Goal: Transaction & Acquisition: Purchase product/service

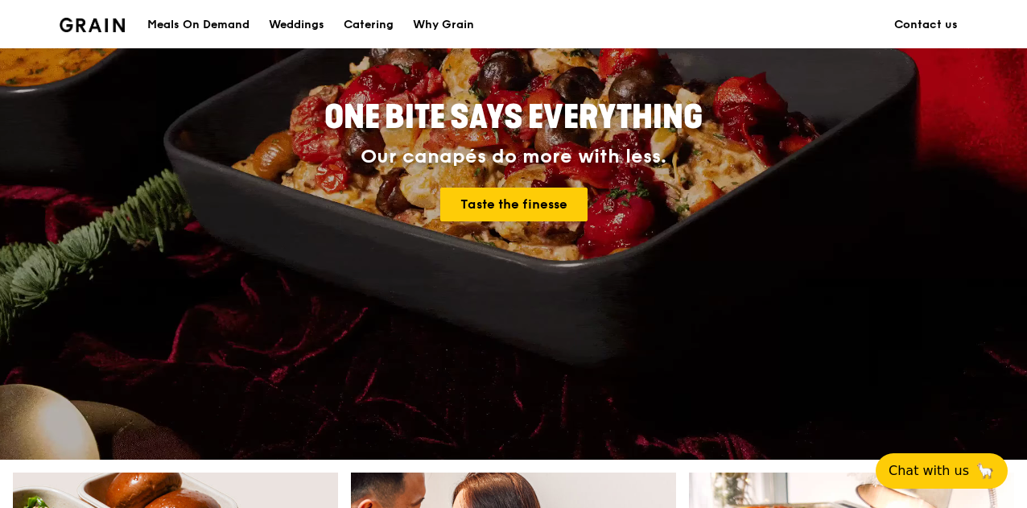
scroll to position [227, 0]
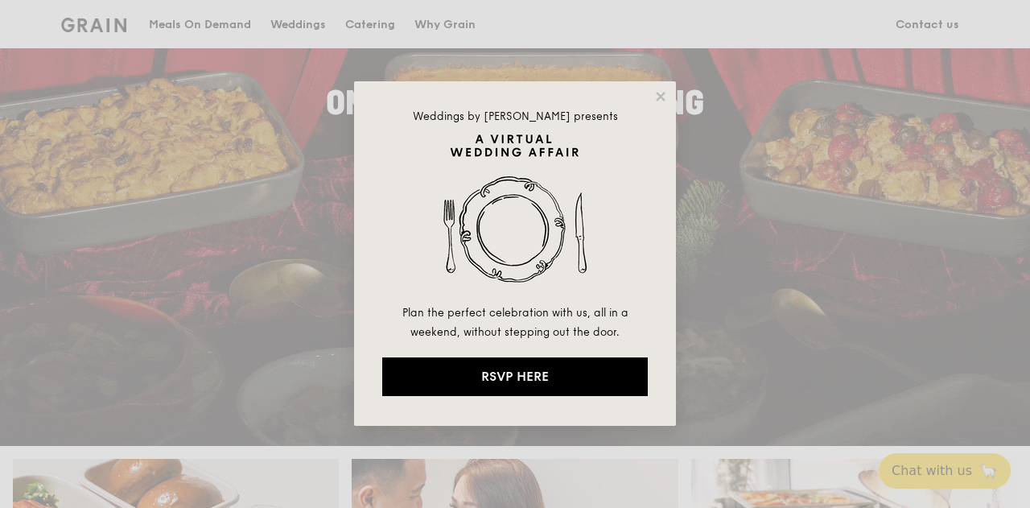
click at [702, 250] on div "Weddings by [PERSON_NAME] presents Plan the perfect celebration with us, all in…" at bounding box center [515, 254] width 1030 height 508
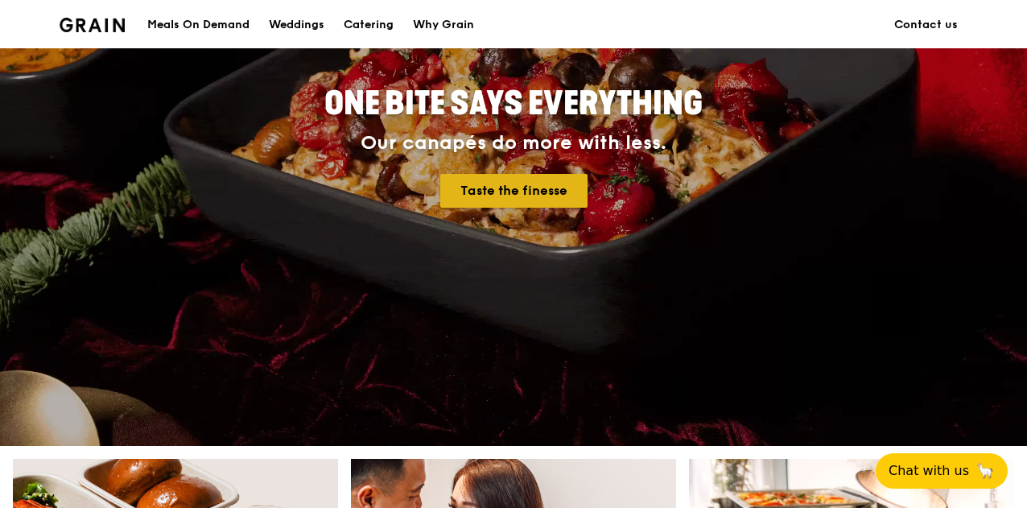
click at [509, 204] on link "Taste the finesse" at bounding box center [513, 191] width 147 height 34
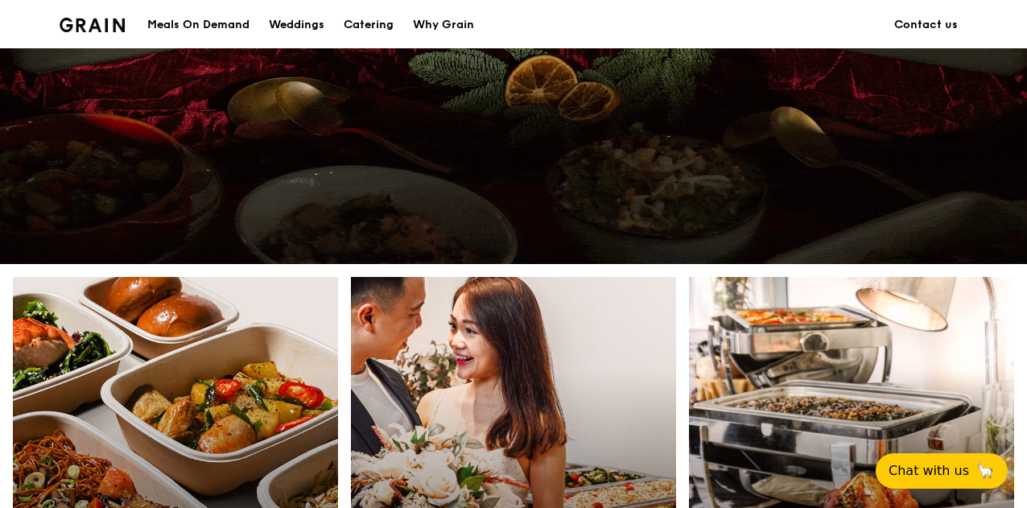
scroll to position [534, 0]
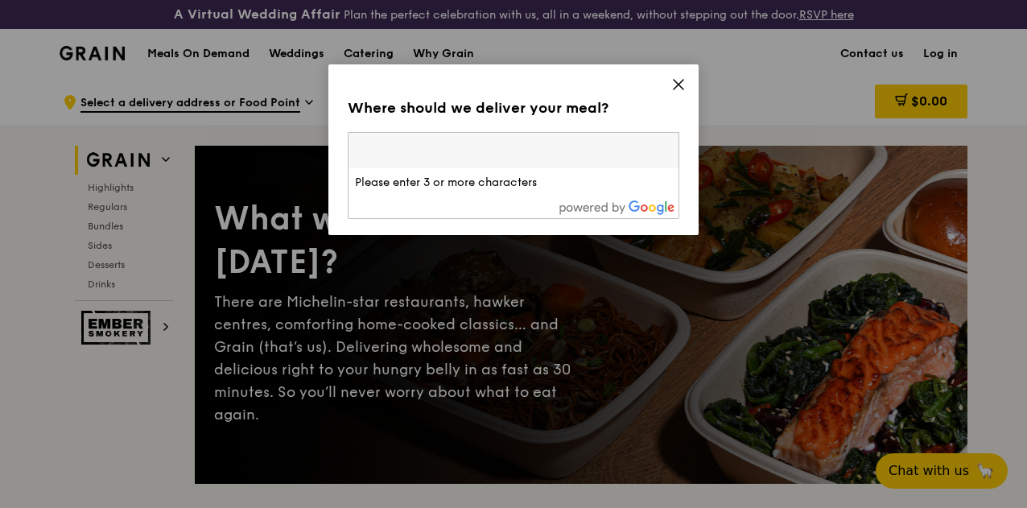
paste input "069536"
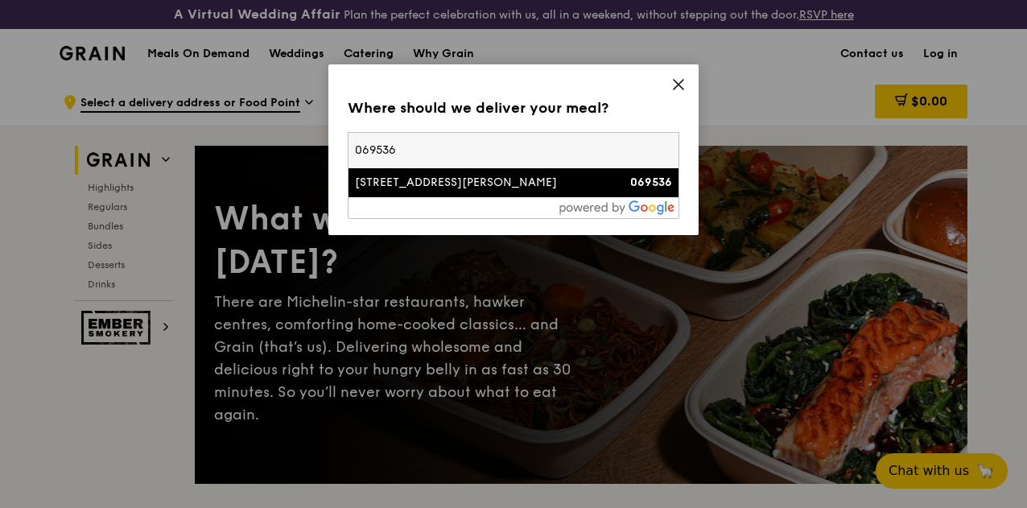
type input "069536"
click at [398, 192] on li "135 Cecil Street 069536" at bounding box center [514, 182] width 330 height 29
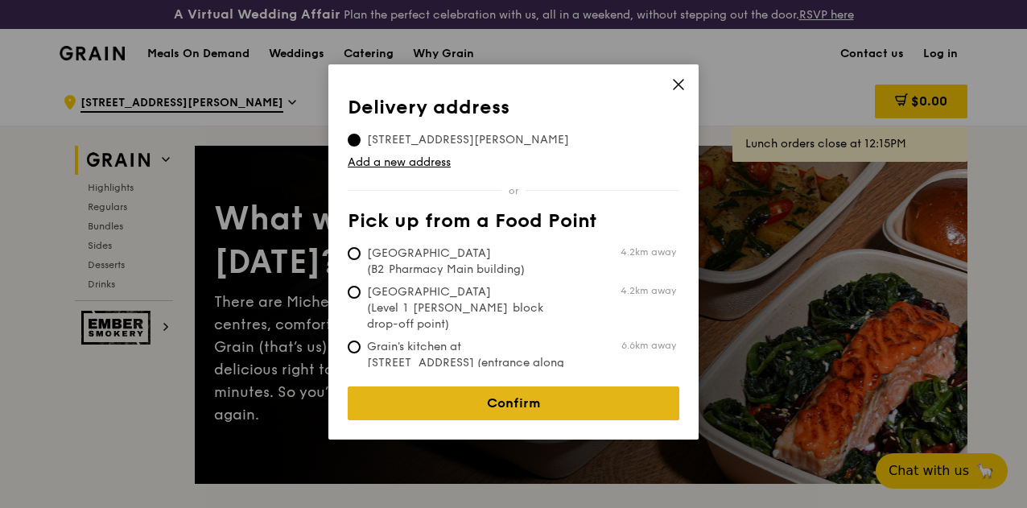
click at [488, 399] on link "Confirm" at bounding box center [514, 403] width 332 height 34
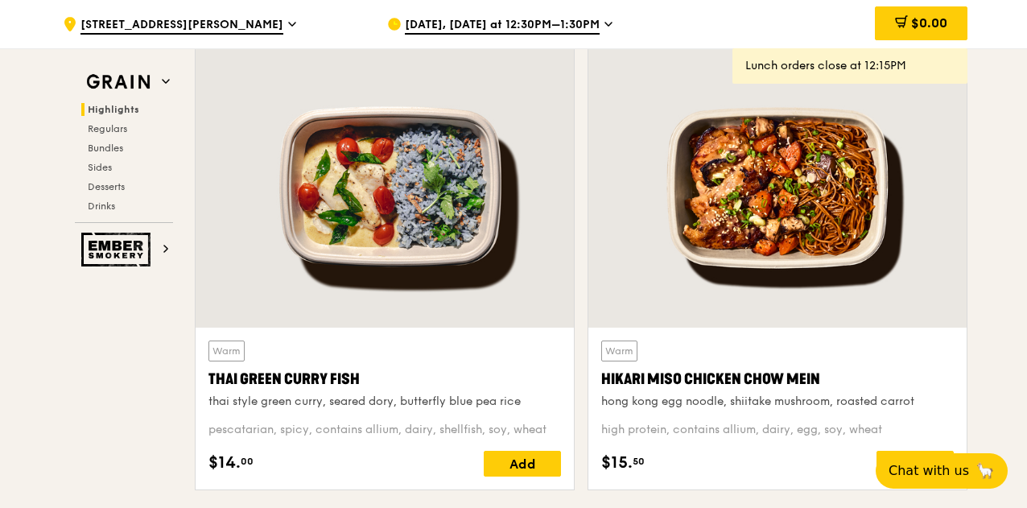
scroll to position [568, 0]
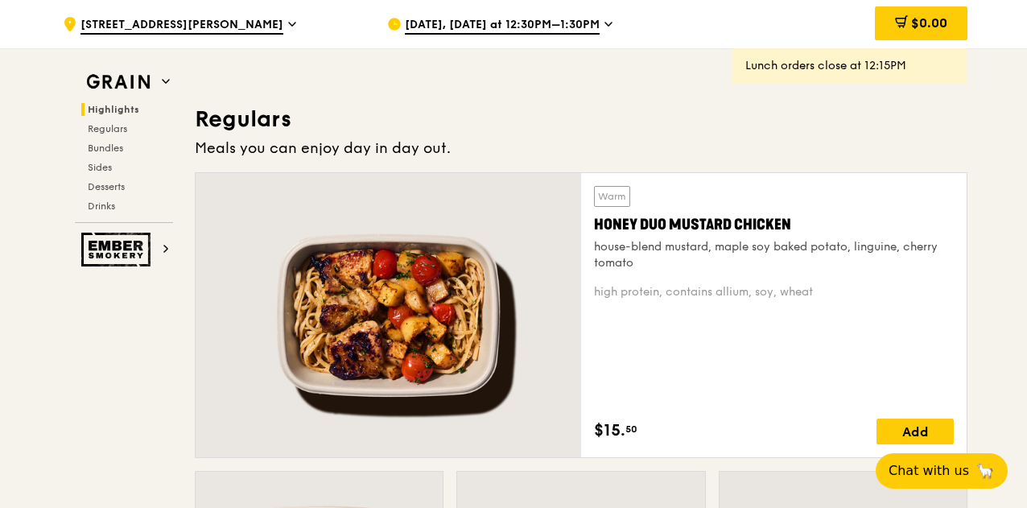
scroll to position [1030, 0]
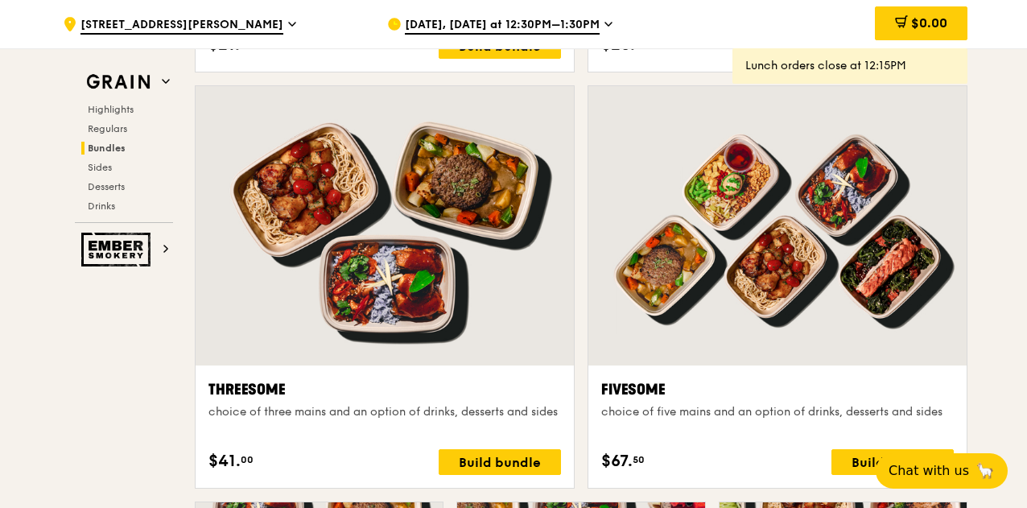
scroll to position [2837, 0]
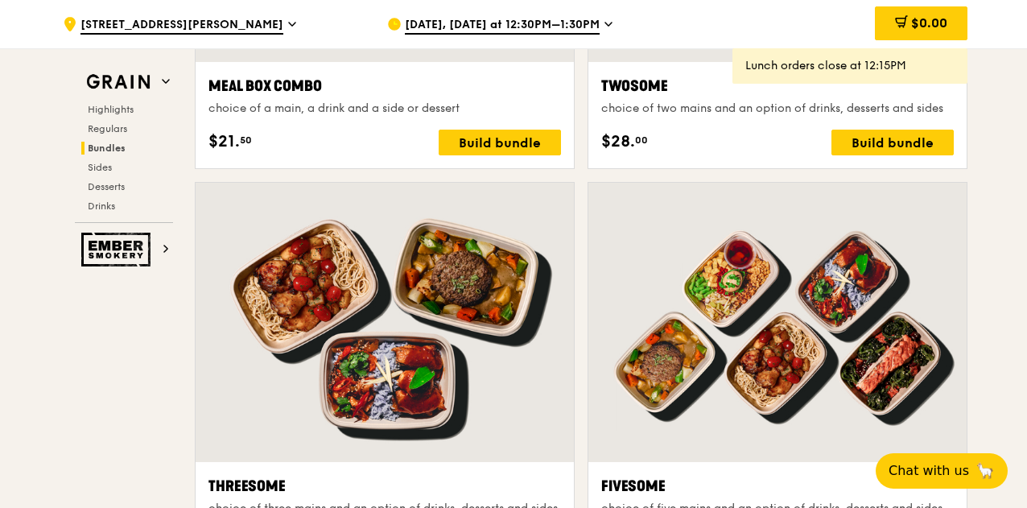
scroll to position [2640, 0]
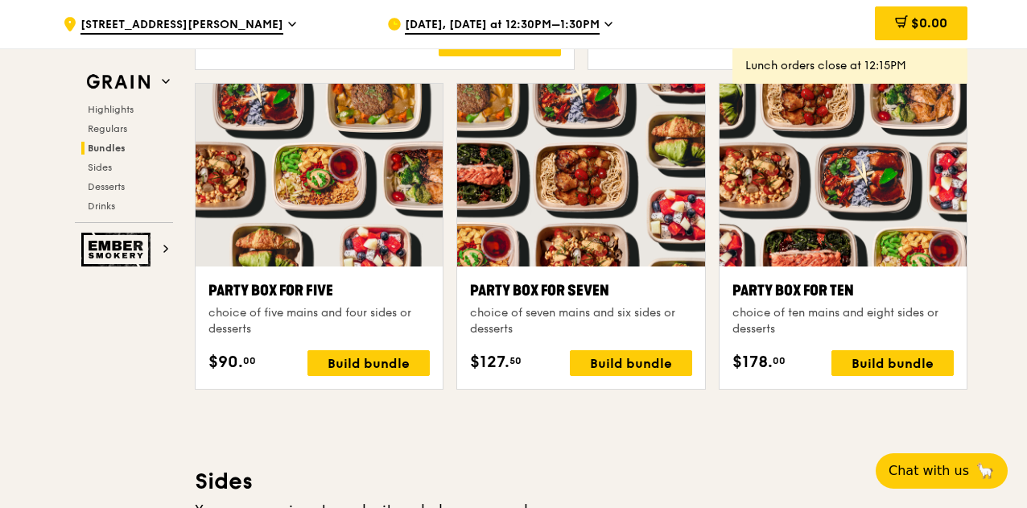
scroll to position [3194, 0]
click at [688, 461] on div "Highlights Weekly rotating dishes inspired by flavours from around the world. W…" at bounding box center [581, 504] width 773 height 6302
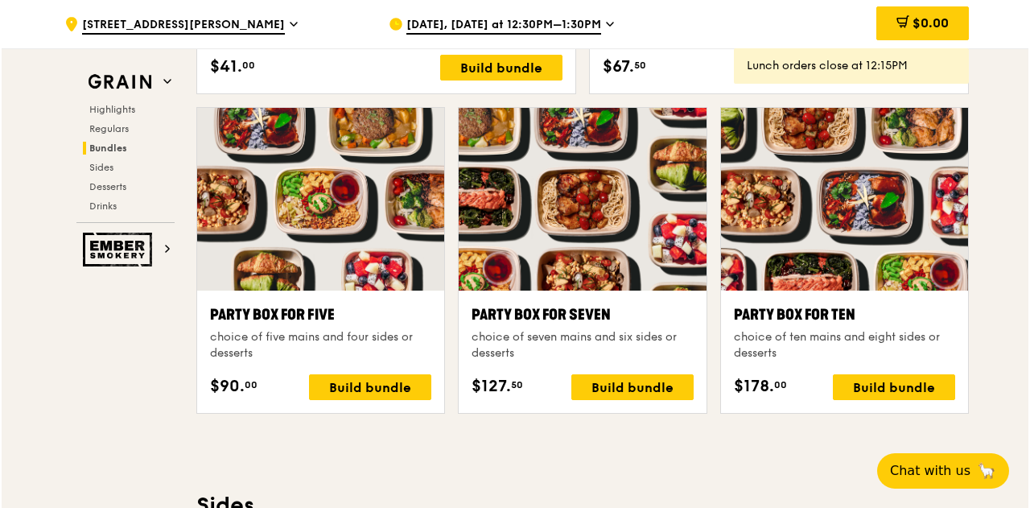
scroll to position [3154, 0]
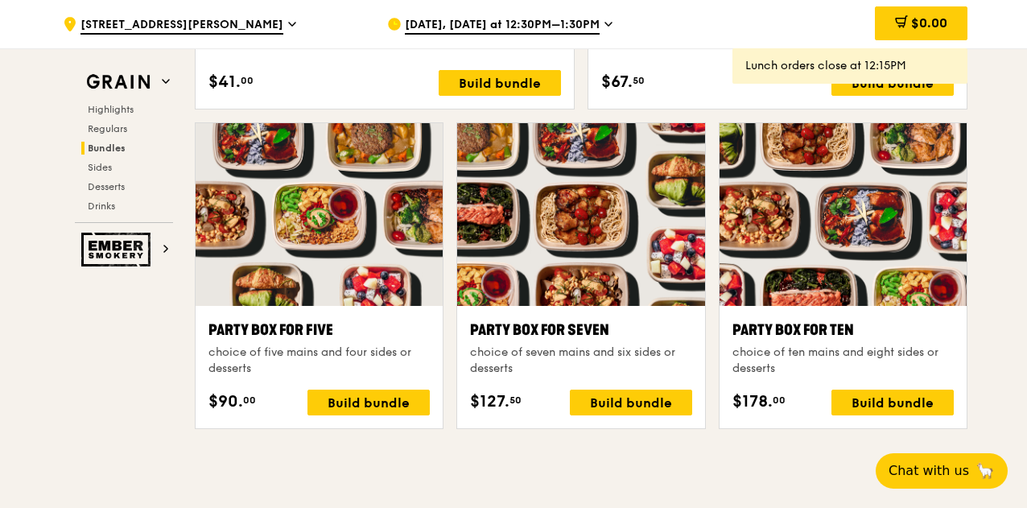
click at [530, 334] on div "Party Box for Seven" at bounding box center [580, 330] width 221 height 23
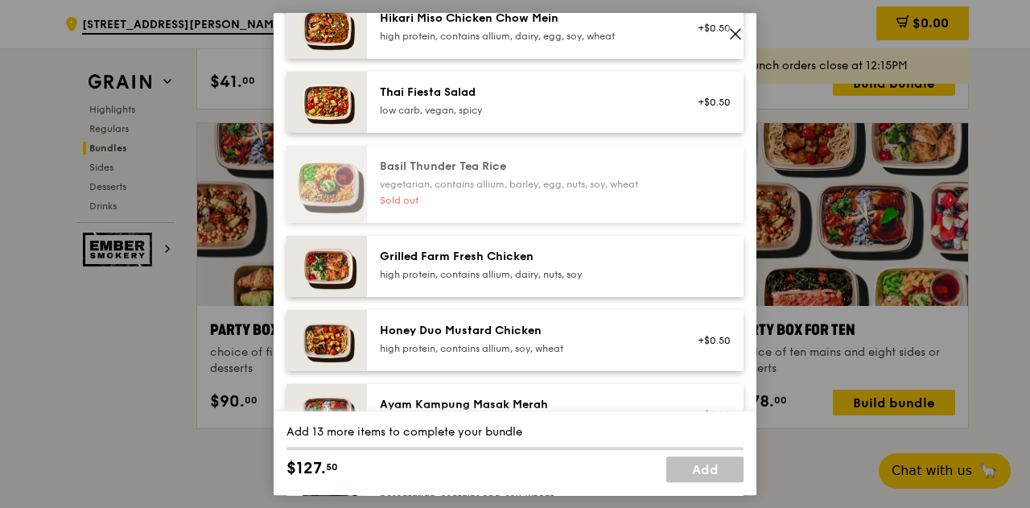
scroll to position [247, 0]
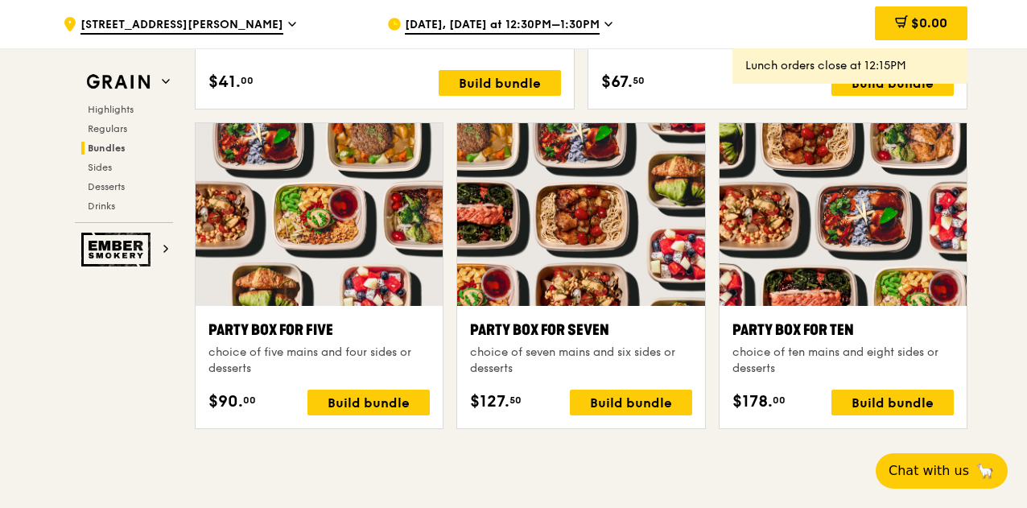
click at [76, 472] on div "Grain Highlights Regulars Bundles Sides Desserts Drinks Ember Smokery What will…" at bounding box center [514, 333] width 908 height 6724
click at [627, 415] on div "Build bundle" at bounding box center [631, 403] width 122 height 26
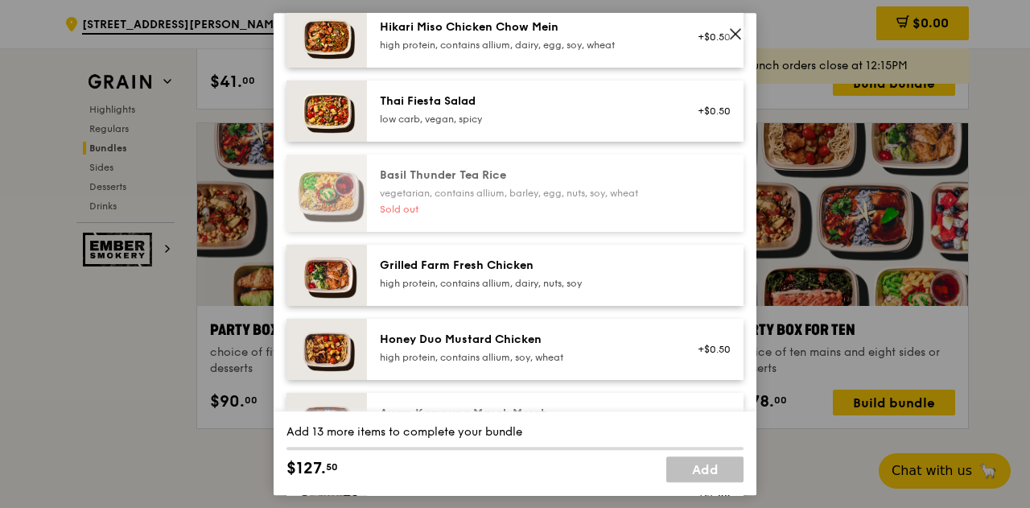
scroll to position [291, 0]
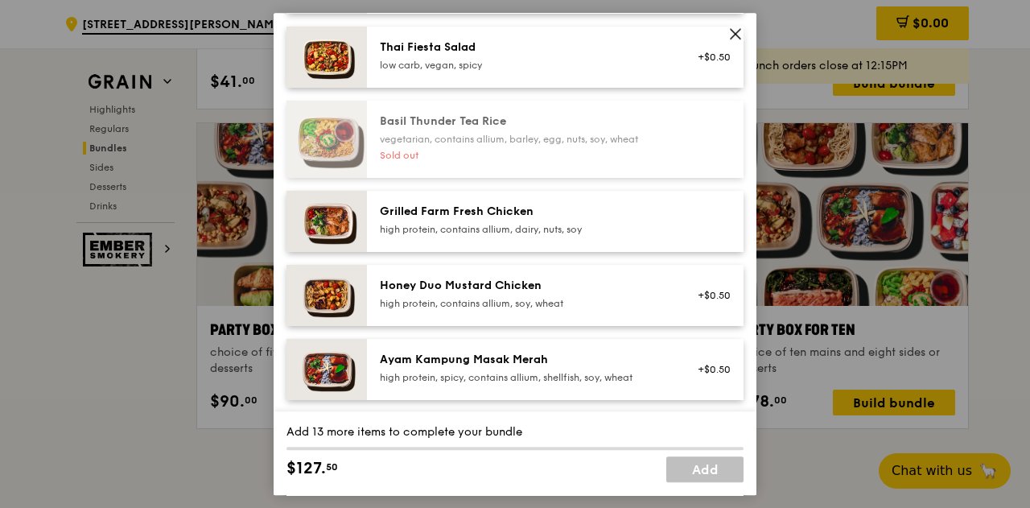
click at [530, 220] on div "Grilled Farm Fresh Chicken" at bounding box center [524, 212] width 289 height 16
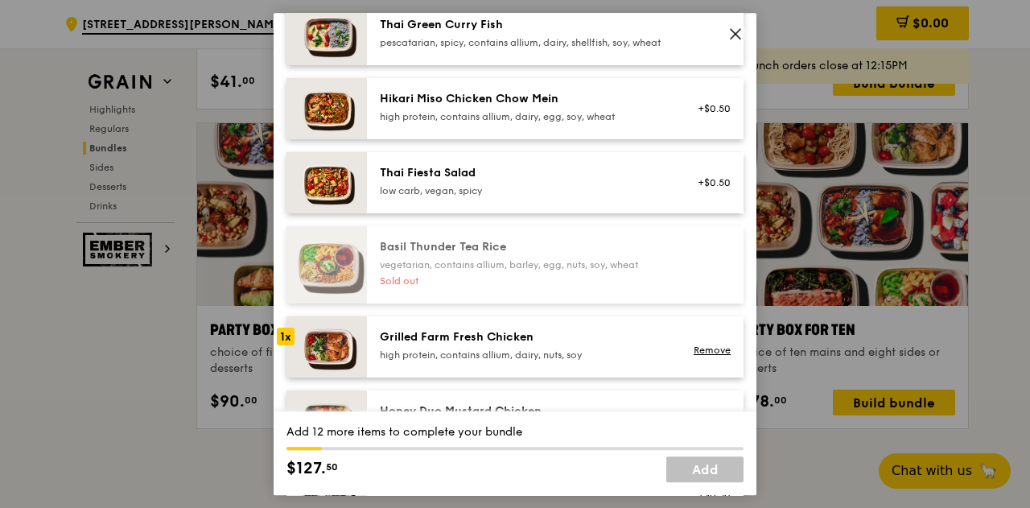
scroll to position [265, 0]
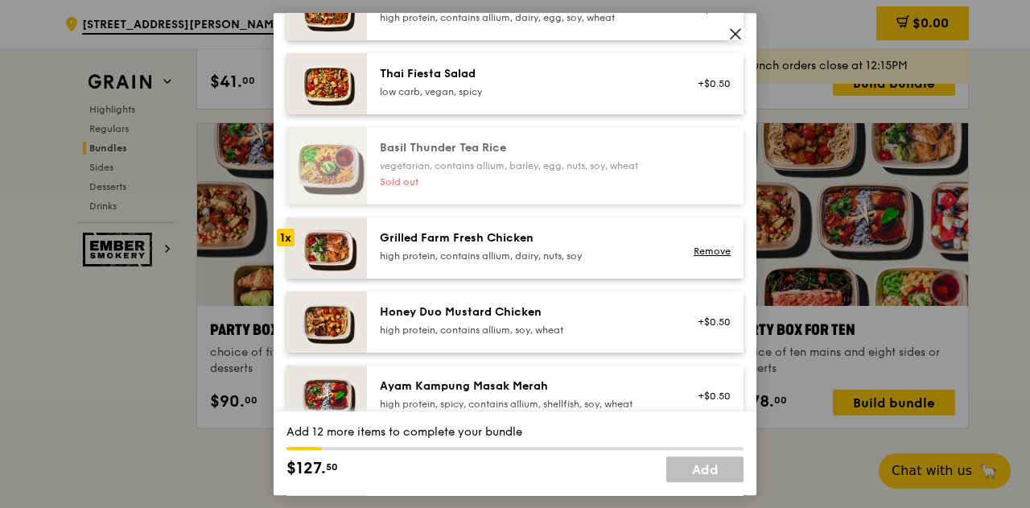
click at [451, 262] on div "high protein, contains allium, dairy, nuts, soy" at bounding box center [524, 256] width 289 height 13
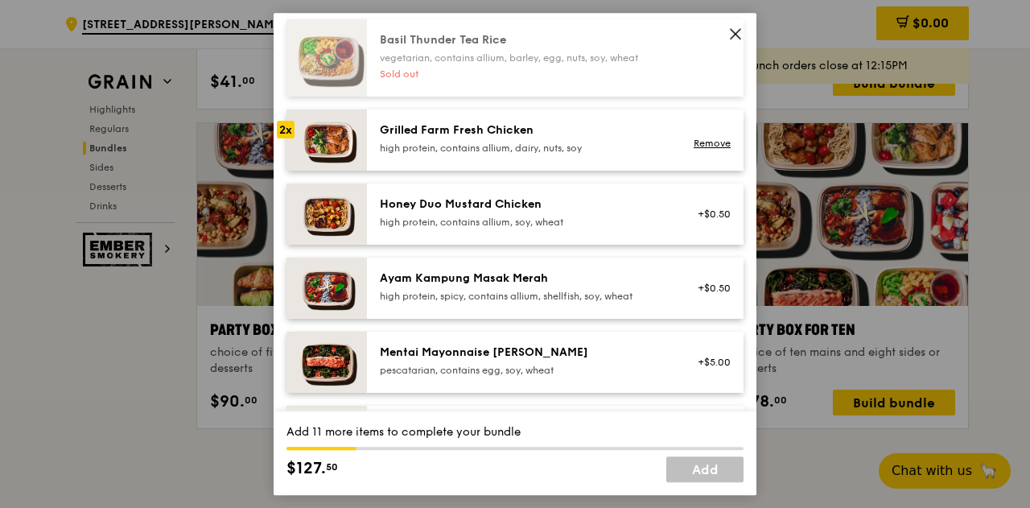
scroll to position [372, 0]
click at [694, 150] on link "Remove" at bounding box center [712, 143] width 37 height 11
click at [426, 159] on div "Grilled Farm Fresh Chicken high protein, contains allium, dairy, nuts, soy" at bounding box center [524, 140] width 308 height 35
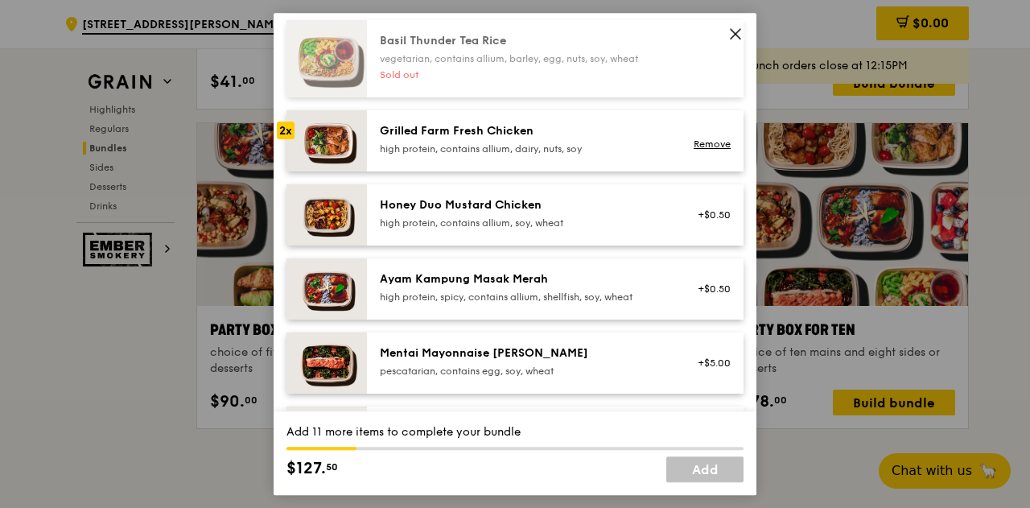
click at [426, 159] on div "Grilled Farm Fresh Chicken high protein, contains allium, dairy, nuts, soy" at bounding box center [524, 140] width 308 height 35
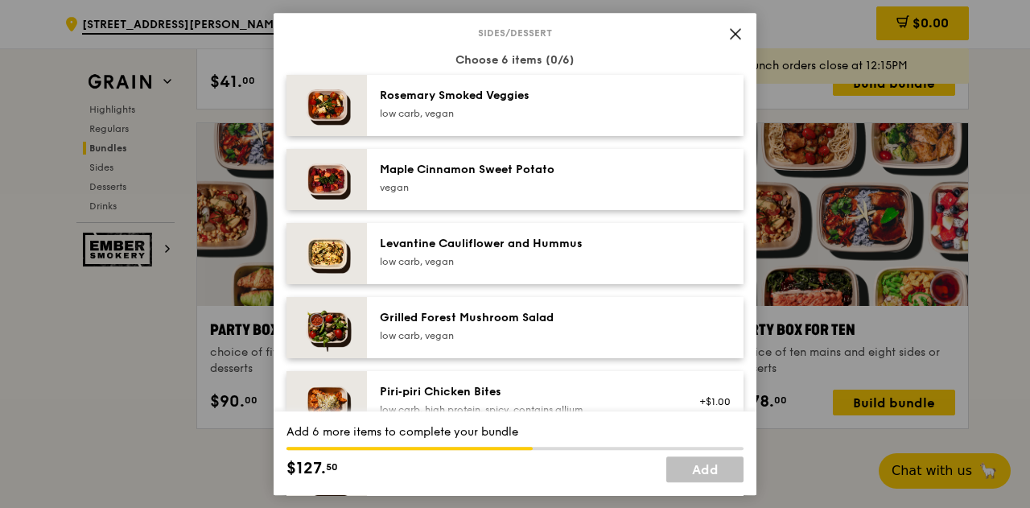
scroll to position [902, 0]
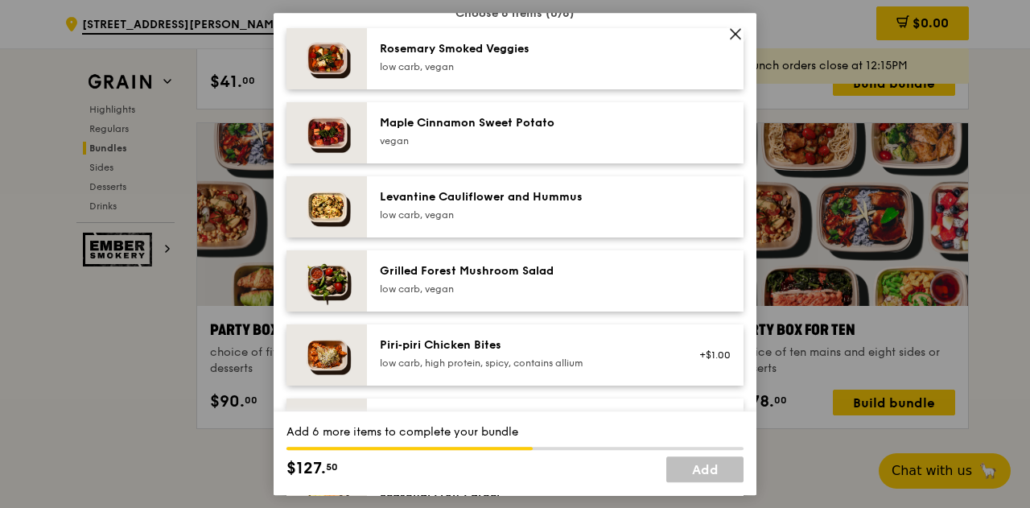
click at [435, 71] on div "Rosemary Smoked Veggies low carb, vegan" at bounding box center [524, 57] width 289 height 32
click at [446, 146] on div "vegan" at bounding box center [524, 140] width 289 height 13
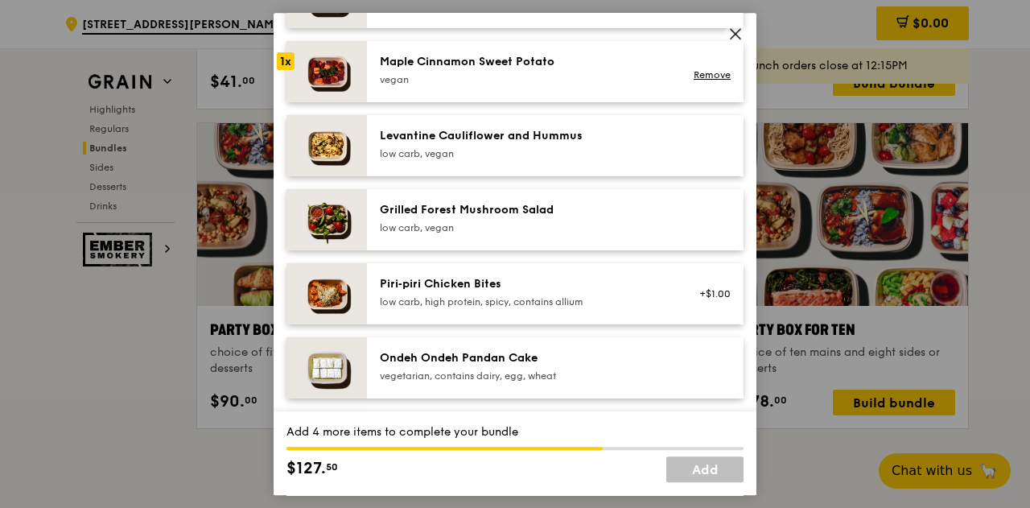
scroll to position [966, 0]
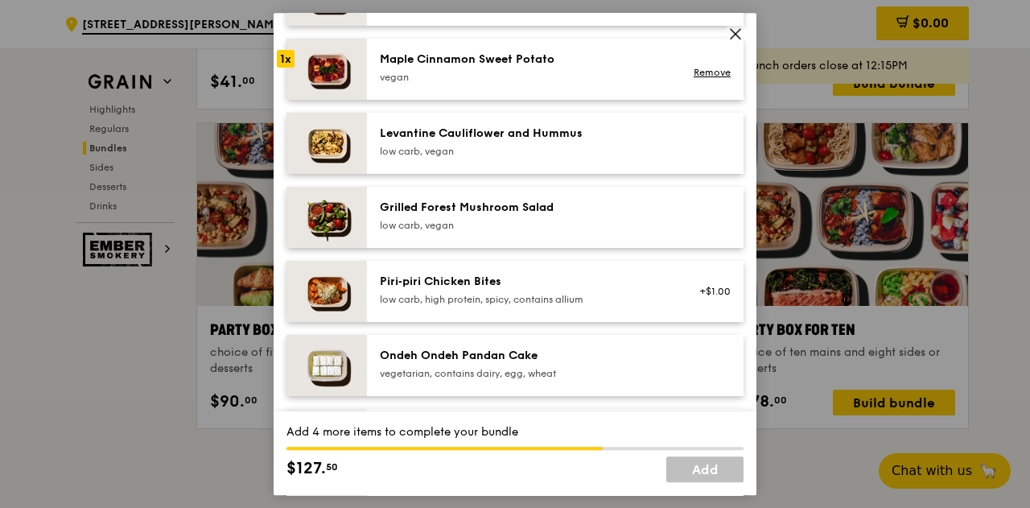
click at [470, 158] on div "low carb, vegan" at bounding box center [524, 151] width 289 height 13
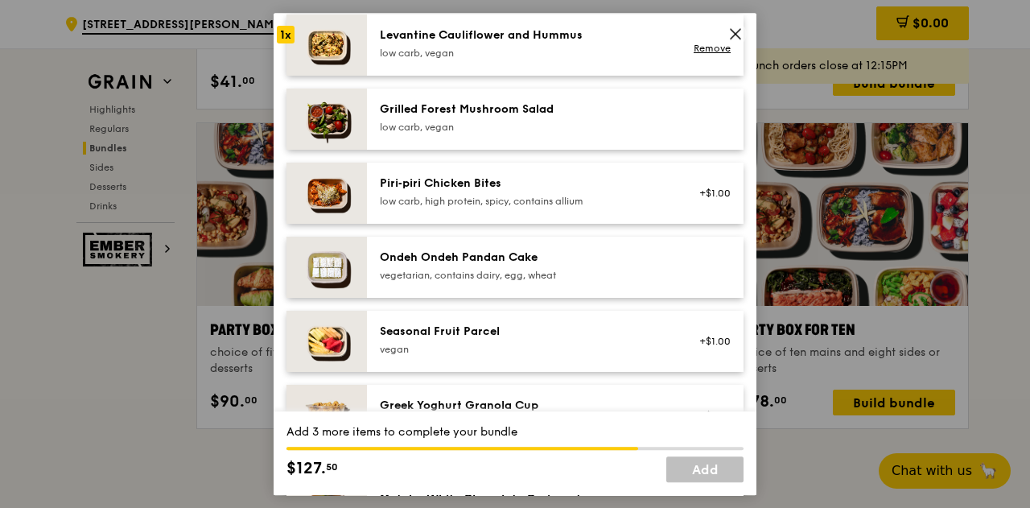
scroll to position [1065, 0]
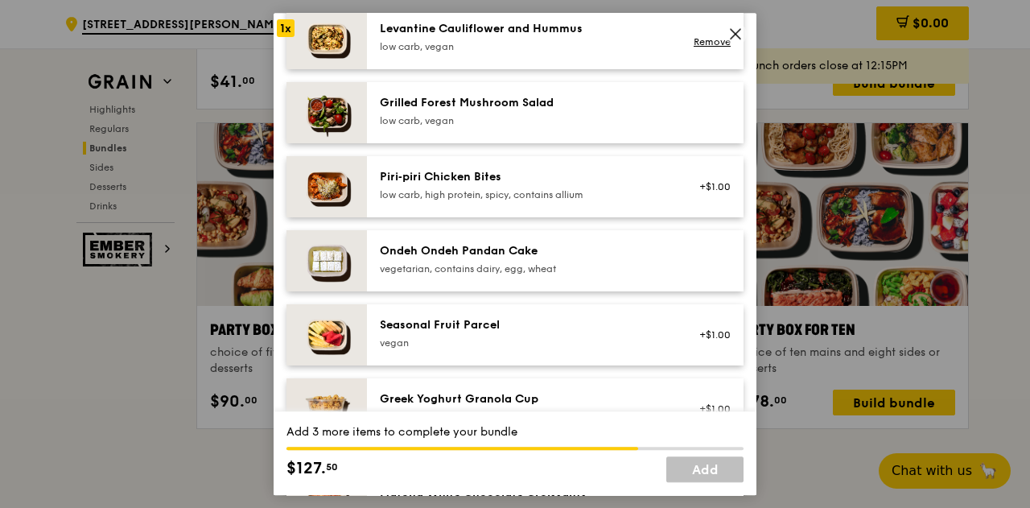
click at [480, 111] on div "Grilled Forest Mushroom Salad" at bounding box center [524, 103] width 289 height 16
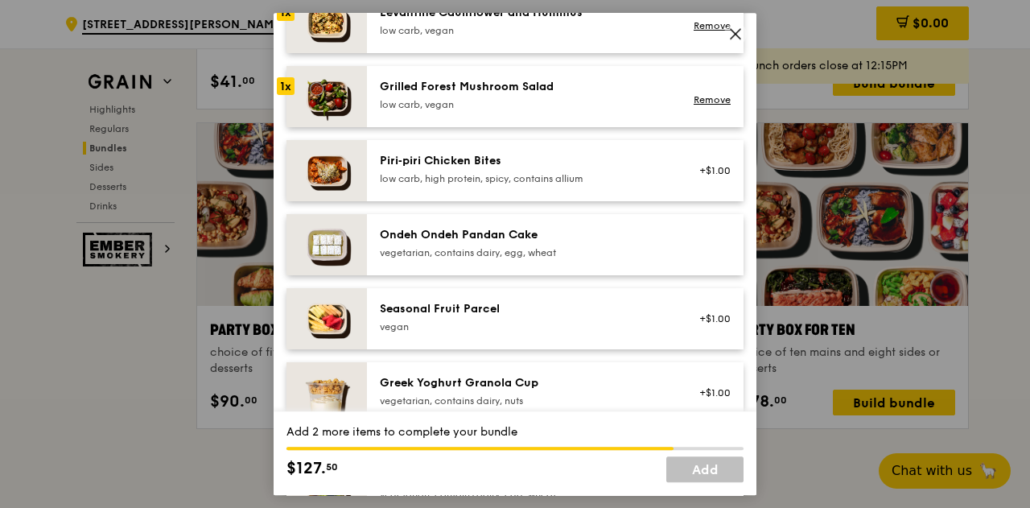
scroll to position [1169, 0]
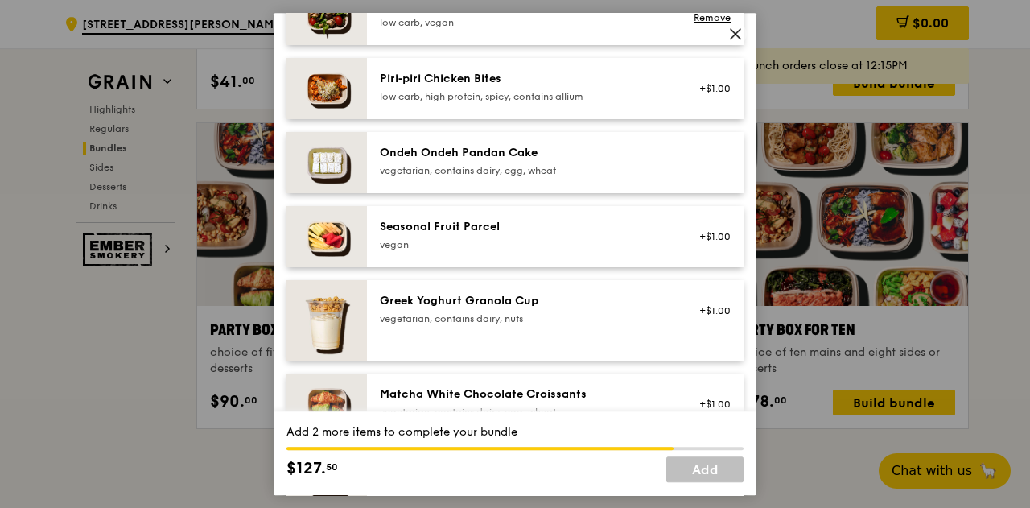
click at [495, 177] on div "vegetarian, contains dairy, egg, wheat" at bounding box center [524, 170] width 289 height 13
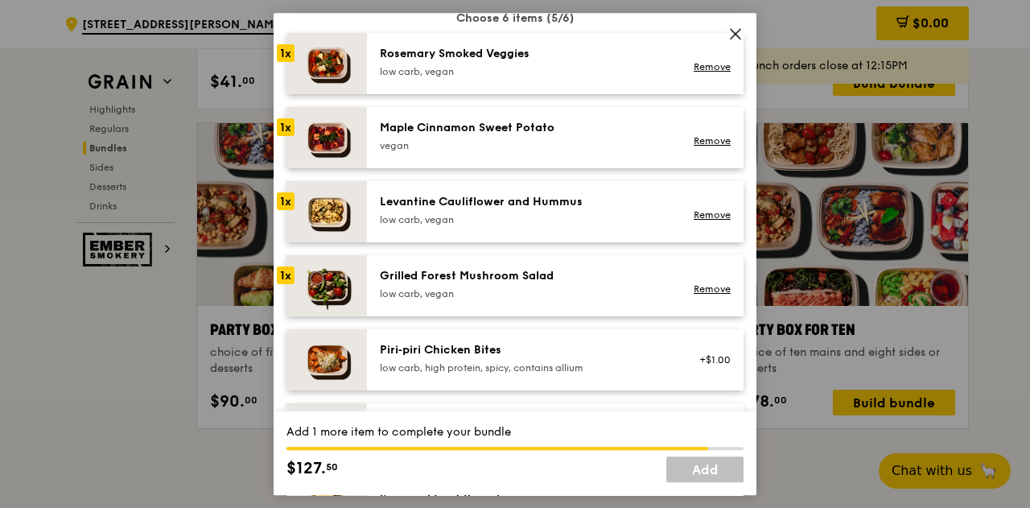
scroll to position [898, 0]
click at [467, 299] on div "low carb, vegan" at bounding box center [524, 293] width 289 height 13
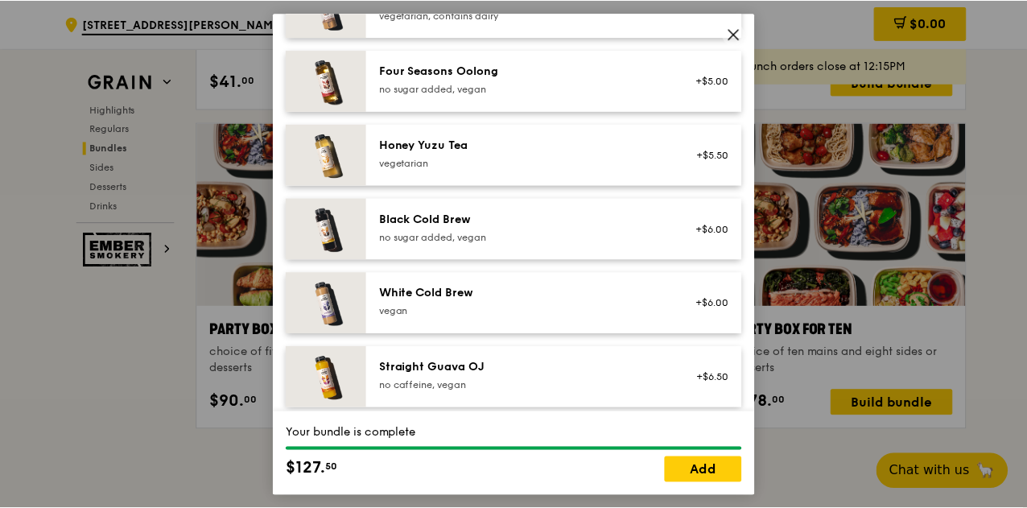
scroll to position [2019, 0]
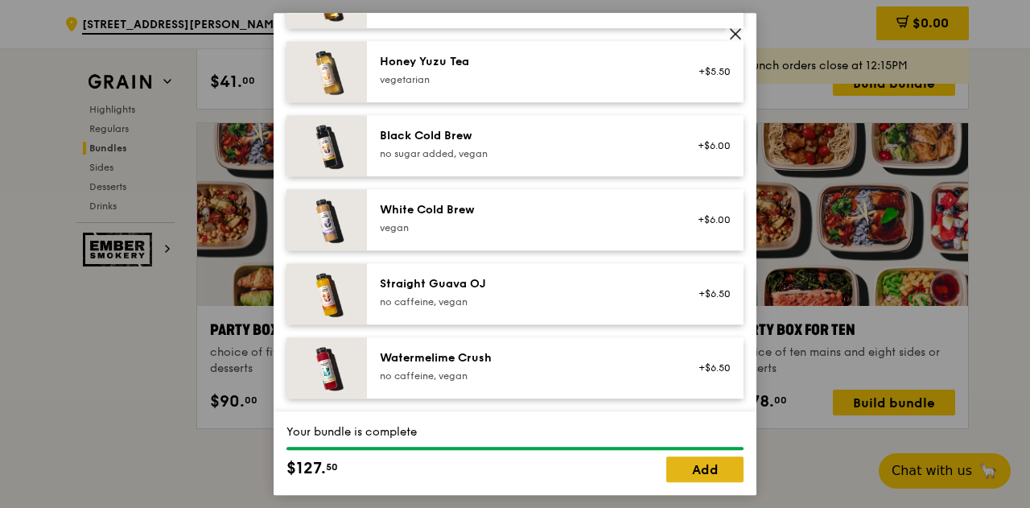
click at [707, 467] on link "Add" at bounding box center [704, 469] width 77 height 26
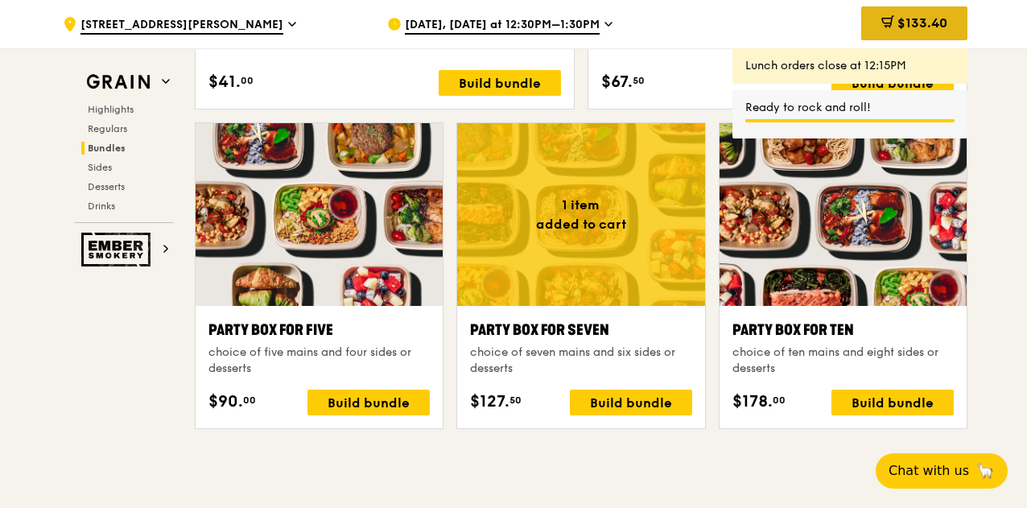
click at [911, 19] on span "$133.40" at bounding box center [922, 22] width 50 height 15
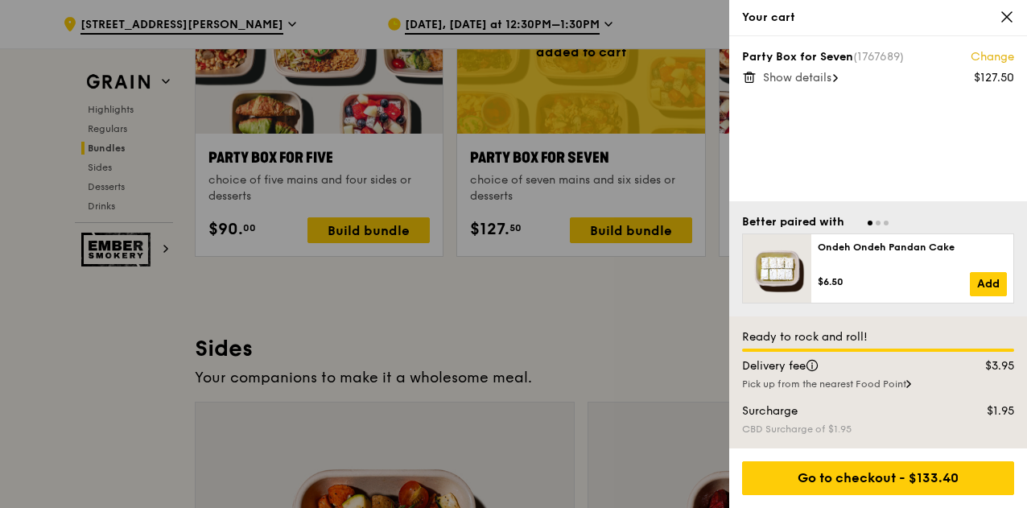
scroll to position [3347, 0]
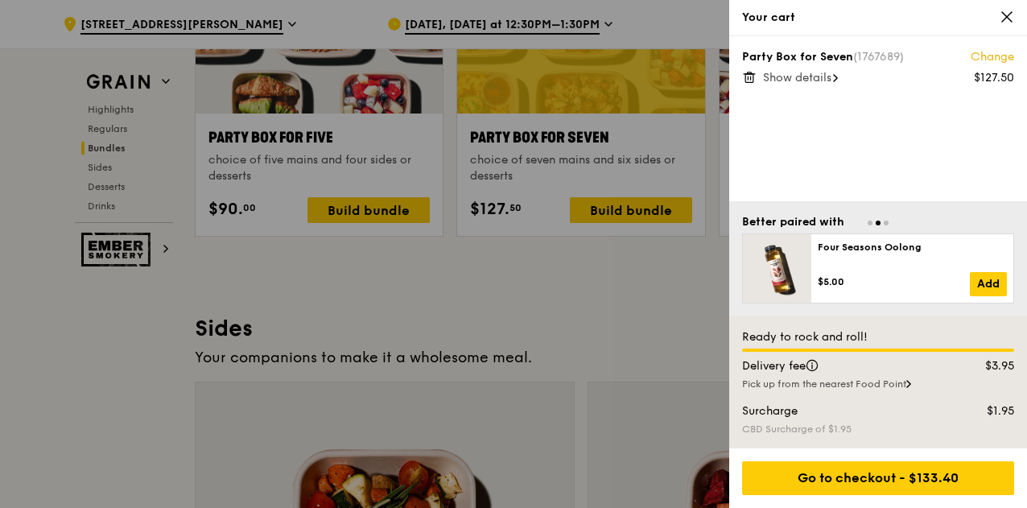
click at [903, 385] on div "Pick up from the nearest Food Point" at bounding box center [878, 384] width 272 height 13
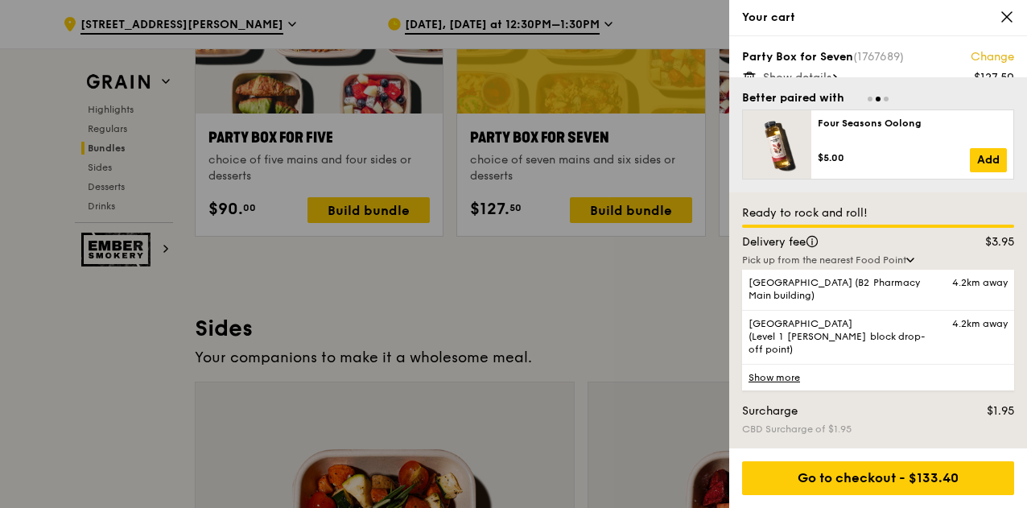
click at [770, 377] on link "Show more" at bounding box center [878, 377] width 272 height 27
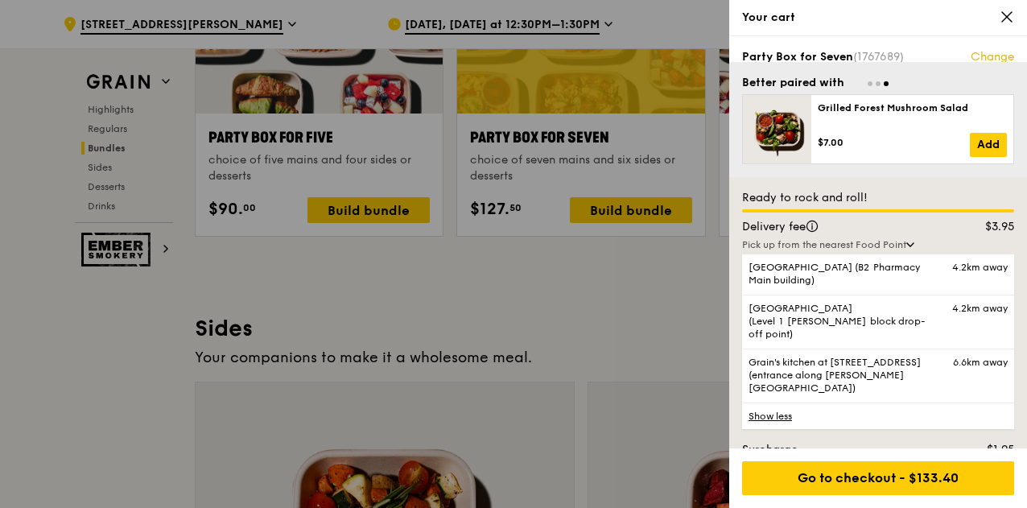
click at [908, 242] on div "Pick up from the nearest Food Point" at bounding box center [878, 244] width 272 height 13
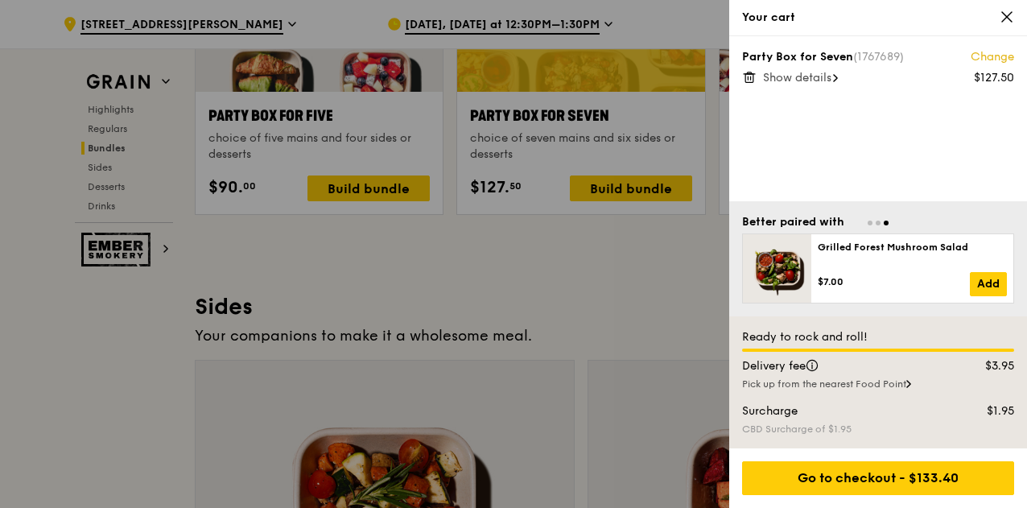
scroll to position [3369, 0]
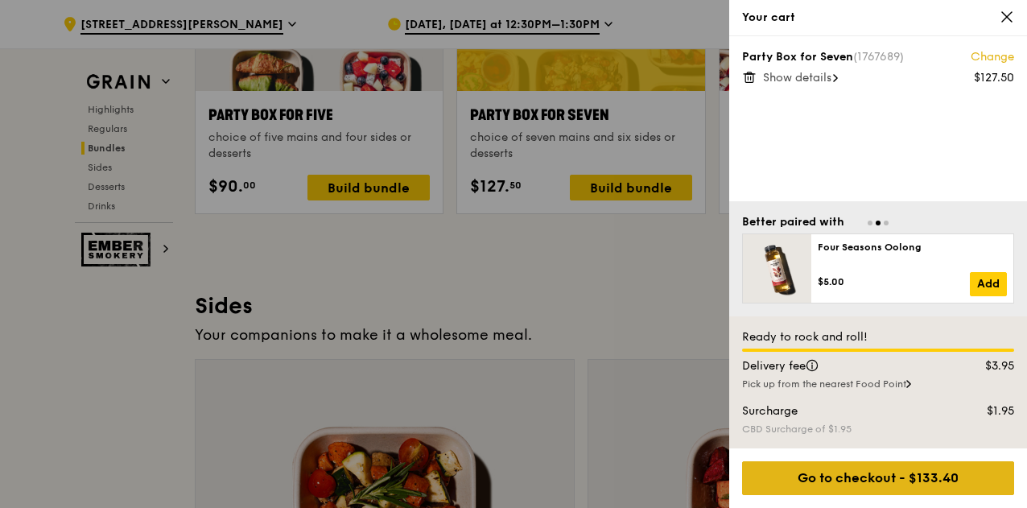
click at [858, 466] on div "Go to checkout - $133.40" at bounding box center [878, 478] width 272 height 34
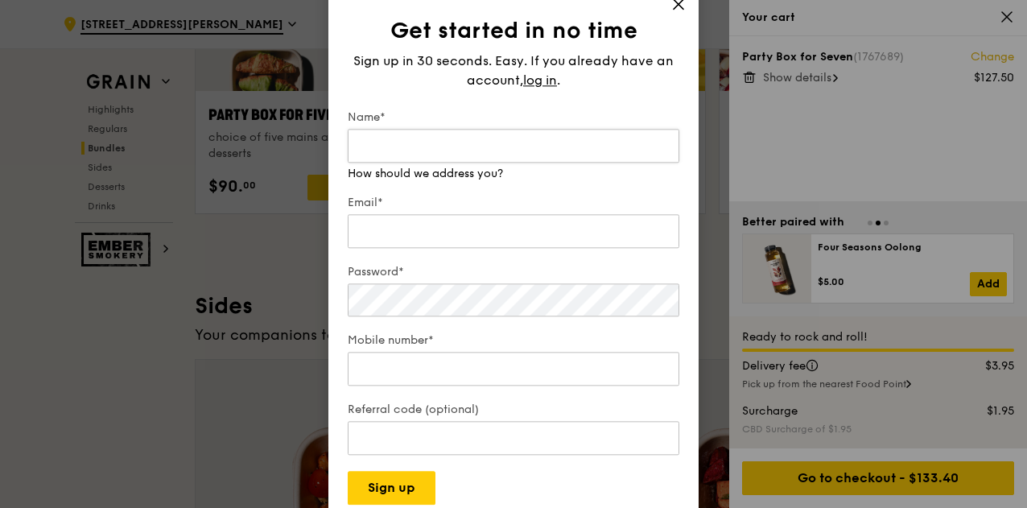
click at [493, 148] on input "Name*" at bounding box center [514, 146] width 332 height 34
click at [493, 148] on input "Jan" at bounding box center [514, 146] width 332 height 34
type input "Jane"
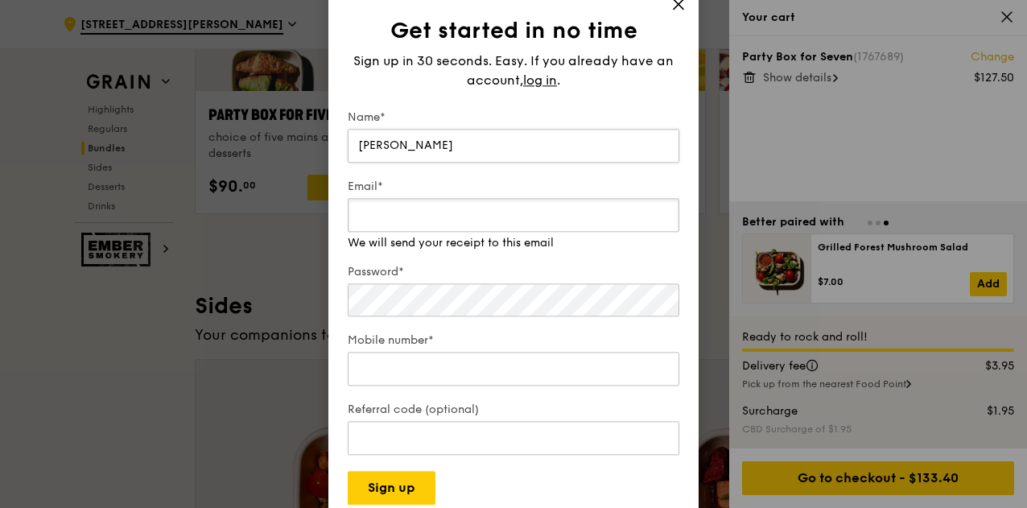
type input "a"
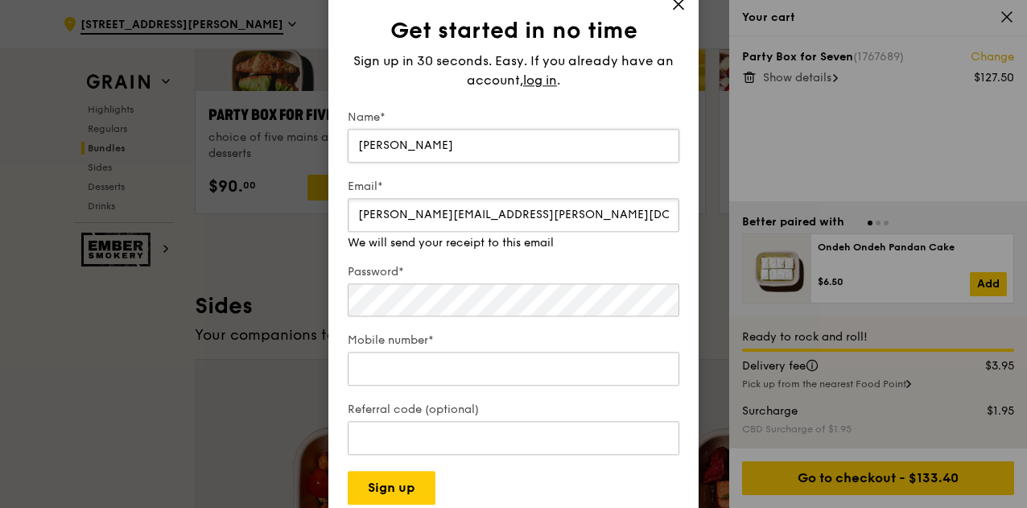
type input "jane.ying@viseo.com"
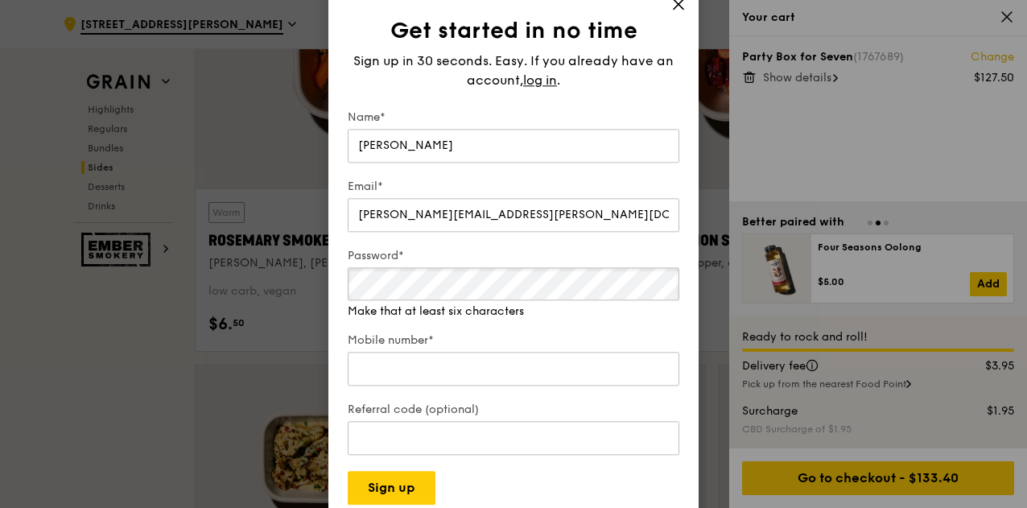
scroll to position [3851, 0]
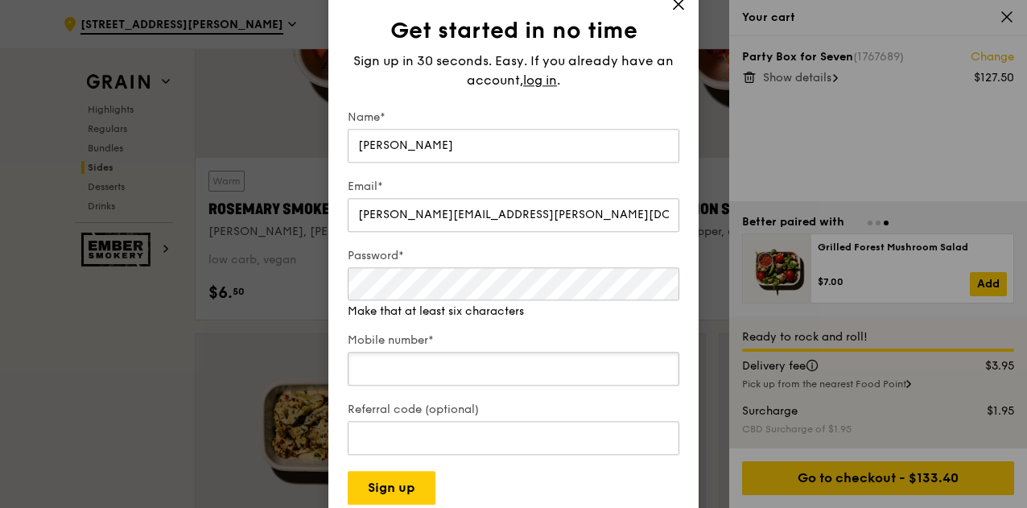
click at [449, 360] on input "Mobile number*" at bounding box center [514, 369] width 332 height 34
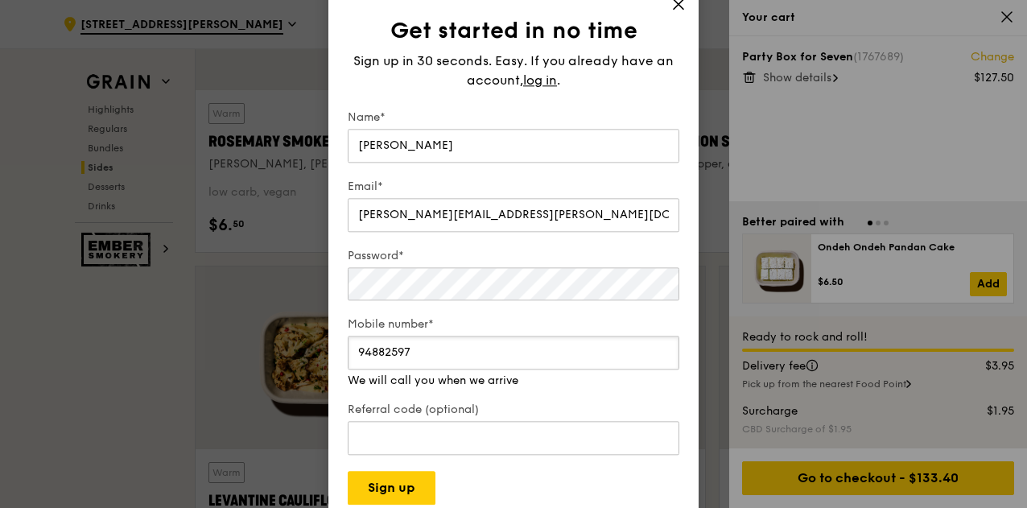
scroll to position [3941, 0]
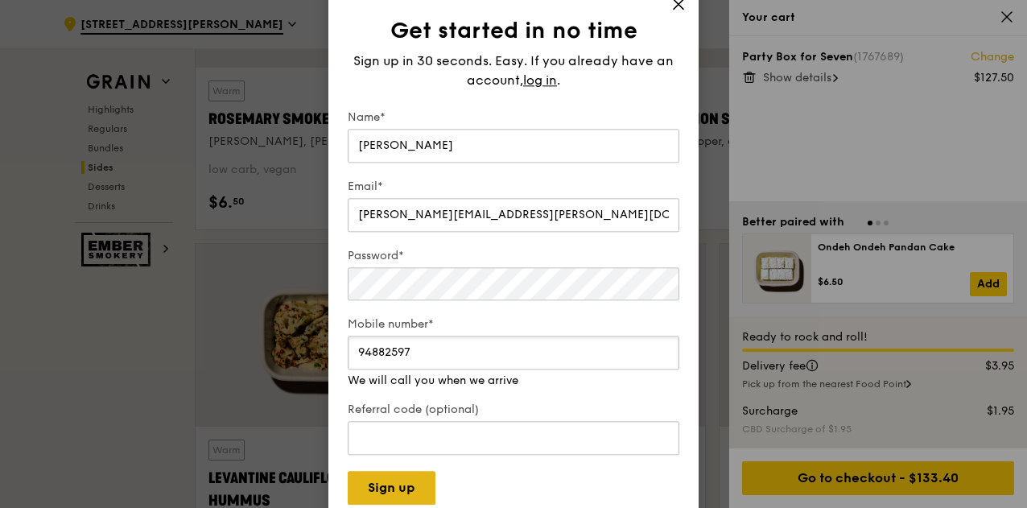
type input "94882597"
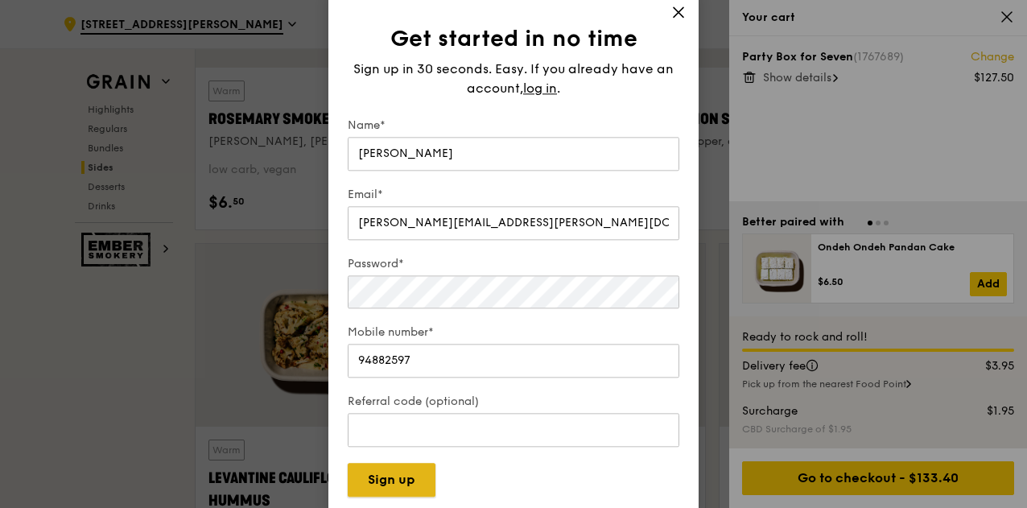
click at [402, 484] on button "Sign up" at bounding box center [392, 480] width 88 height 34
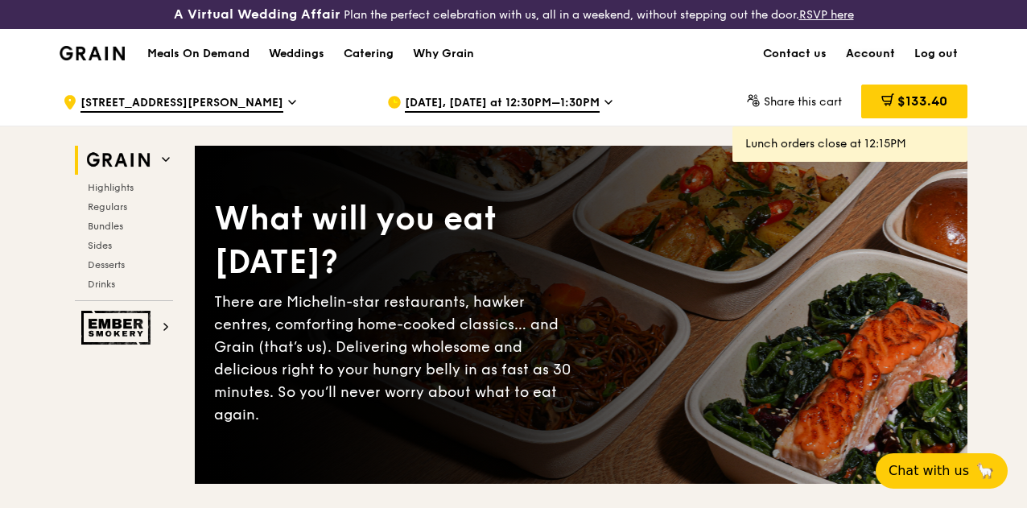
click at [858, 67] on link "Account" at bounding box center [870, 54] width 68 height 48
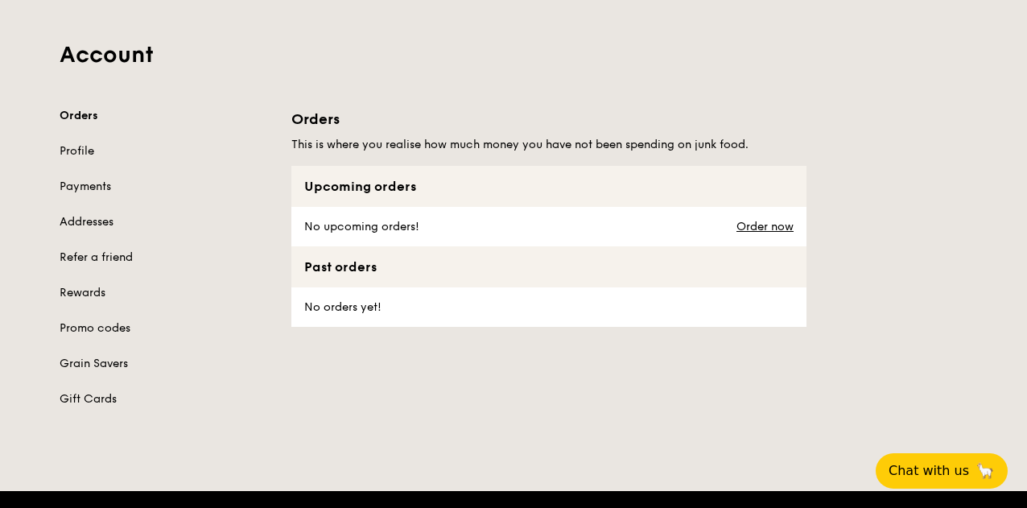
scroll to position [103, 0]
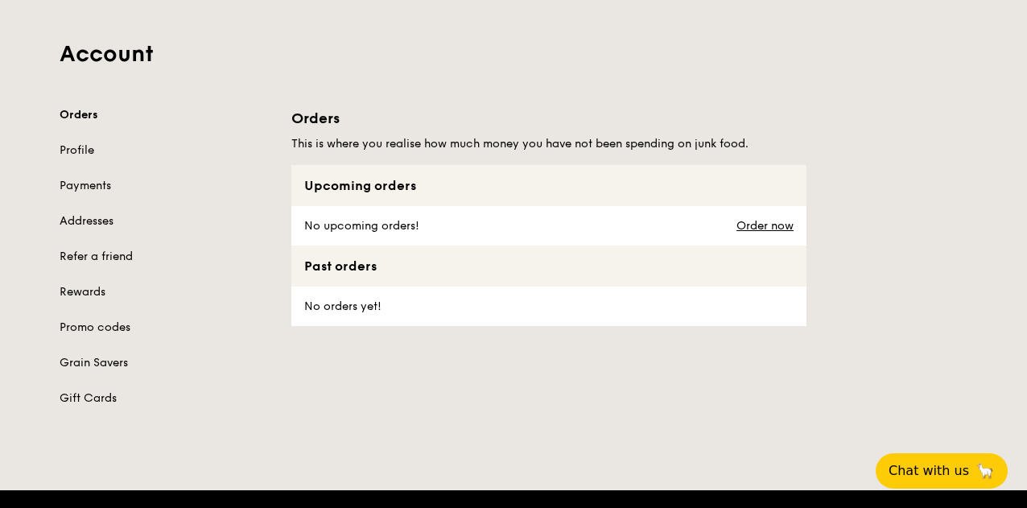
click at [86, 152] on div "Orders Profile Payments Addresses Refer a friend Rewards Promo codes Grain Save…" at bounding box center [166, 256] width 212 height 299
click at [84, 157] on link "Profile" at bounding box center [166, 150] width 212 height 16
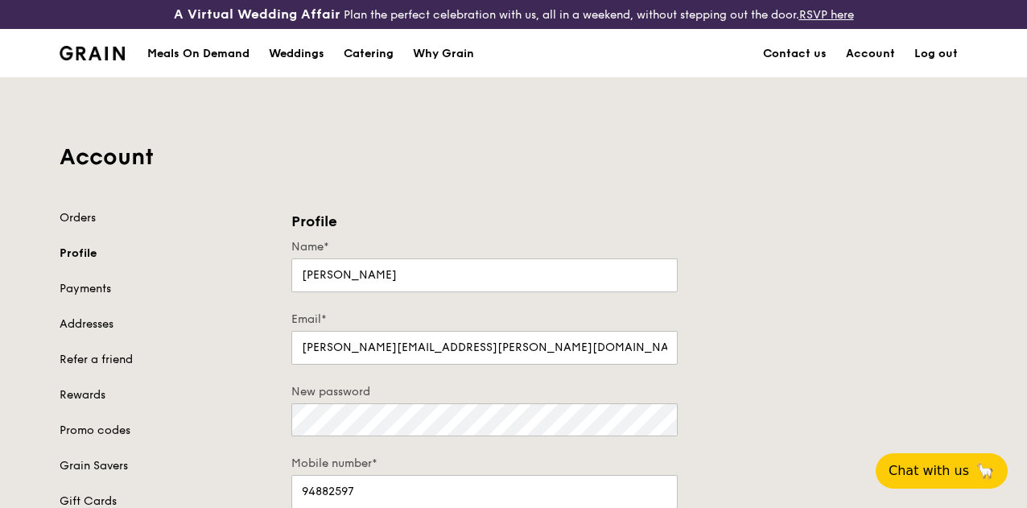
click at [864, 233] on div "Profile Name* Jane Email* jane.ying@viseo.com New password Mobile number* 94882…" at bounding box center [629, 386] width 695 height 352
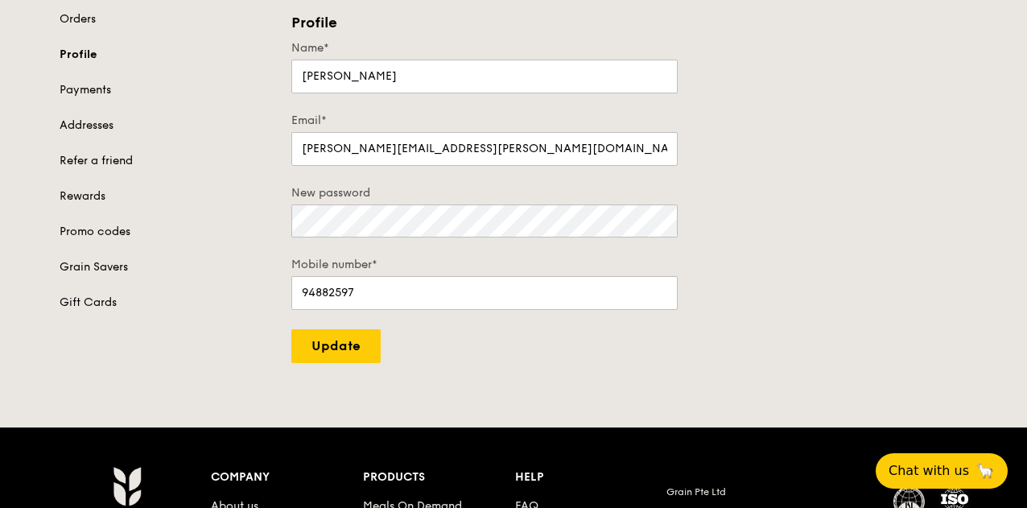
scroll to position [201, 0]
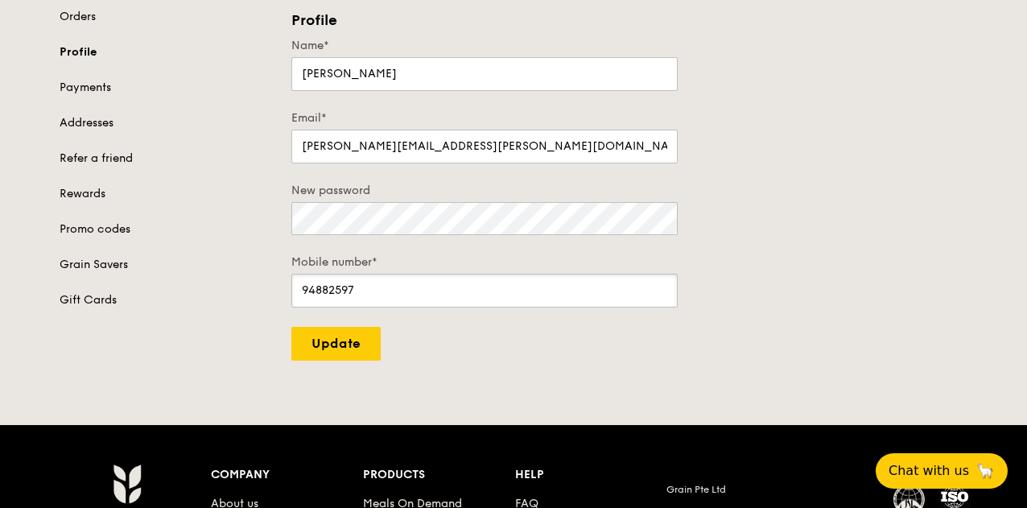
click at [399, 294] on input "94882597" at bounding box center [484, 291] width 386 height 34
type input "94882608"
click at [333, 349] on input "Update" at bounding box center [335, 344] width 89 height 34
type input "Update"
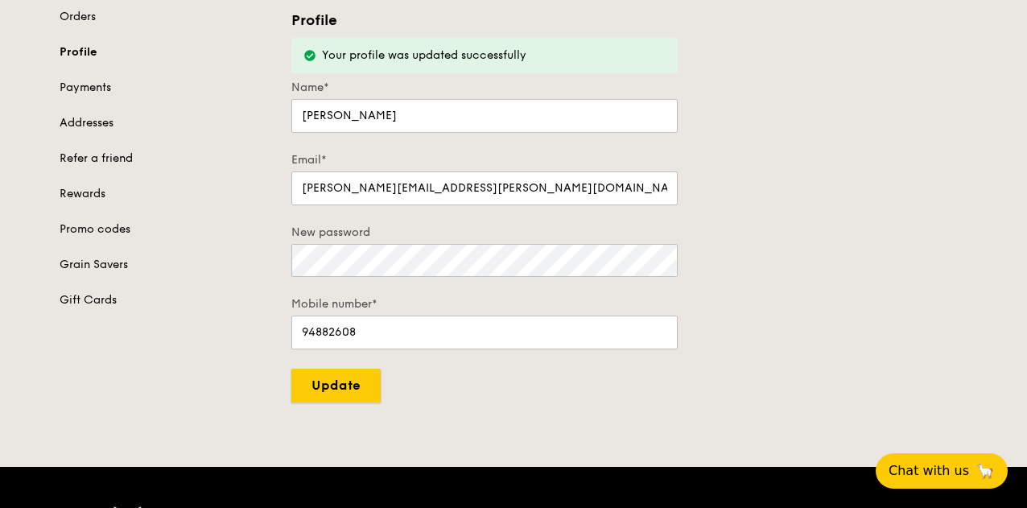
scroll to position [0, 0]
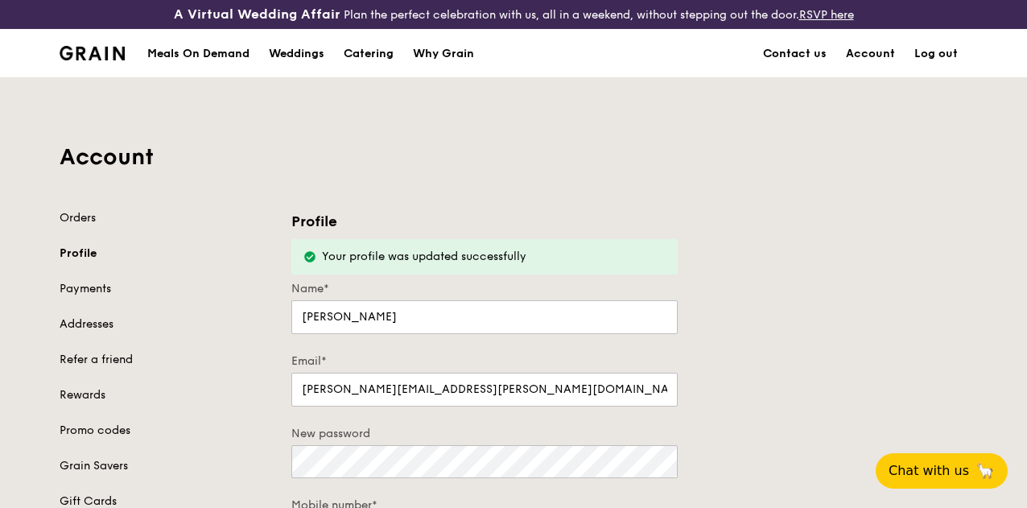
click at [75, 247] on div "Orders Profile Payments Addresses Refer a friend Rewards Promo codes Grain Save…" at bounding box center [166, 359] width 212 height 299
click at [75, 226] on link "Orders" at bounding box center [166, 218] width 212 height 16
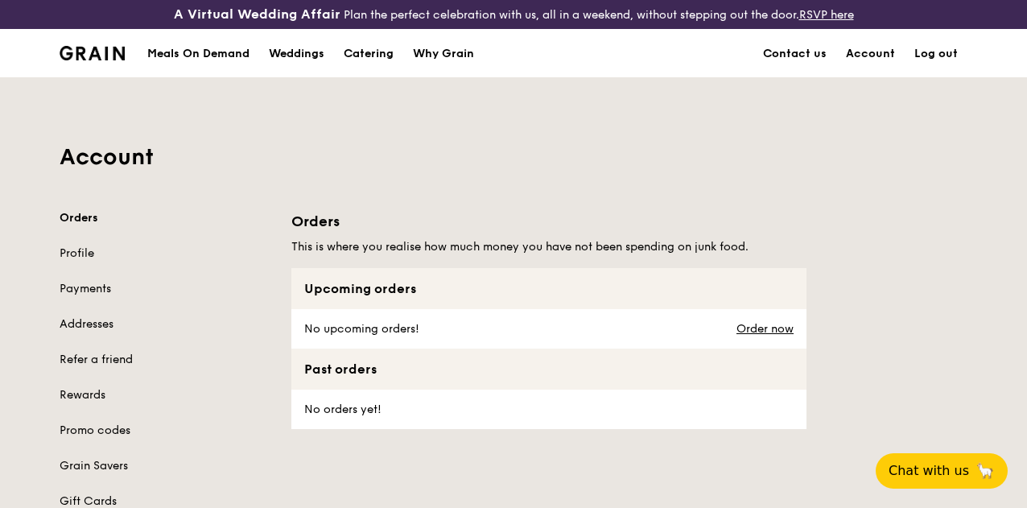
click at [196, 57] on div "Meals On Demand" at bounding box center [198, 54] width 102 height 48
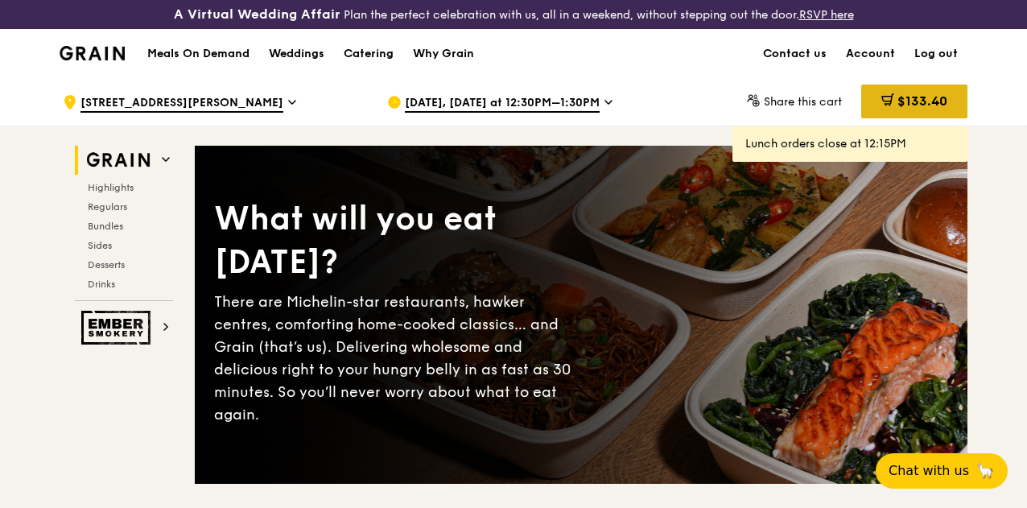
click at [912, 109] on span "$133.40" at bounding box center [922, 100] width 50 height 15
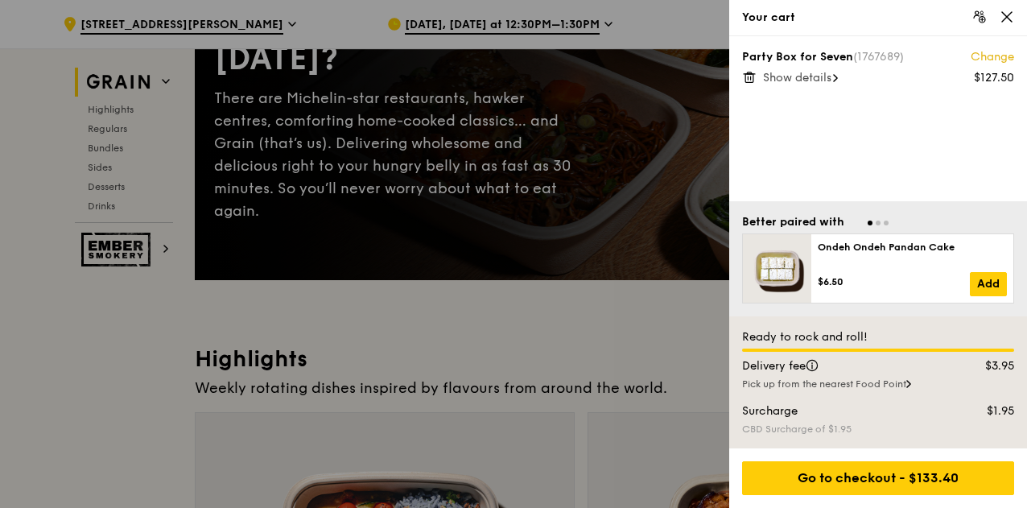
scroll to position [206, 0]
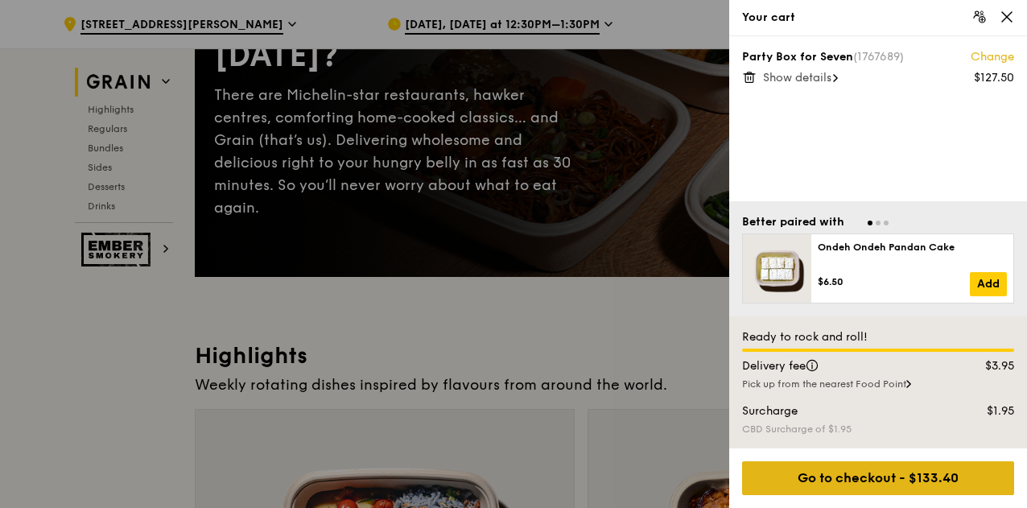
click at [877, 480] on div "Go to checkout - $133.40" at bounding box center [878, 478] width 272 height 34
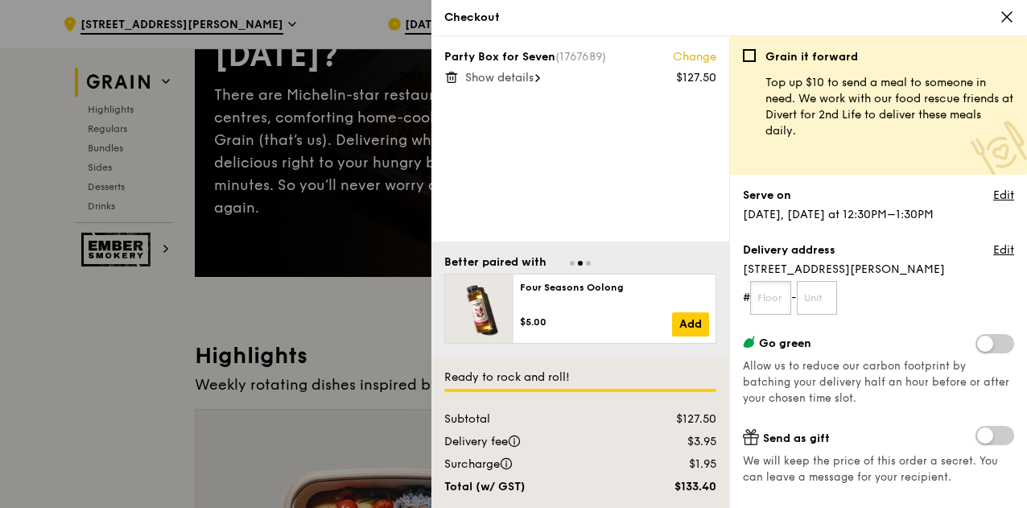
click at [771, 307] on input "text" at bounding box center [770, 298] width 41 height 34
type input "09"
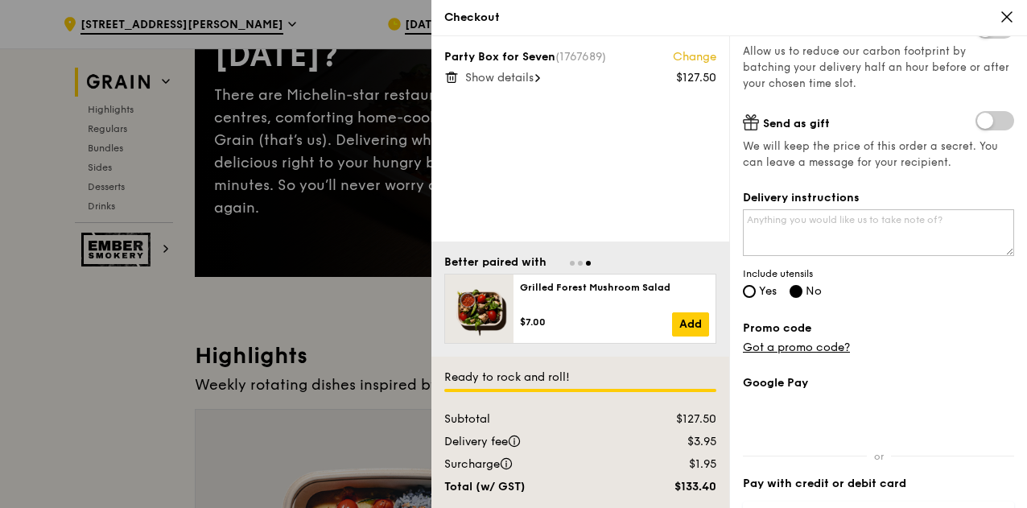
scroll to position [316, 0]
type input "01"
click at [744, 294] on label "Yes" at bounding box center [760, 291] width 34 height 14
click at [744, 294] on input "Yes" at bounding box center [749, 289] width 13 height 13
radio input "true"
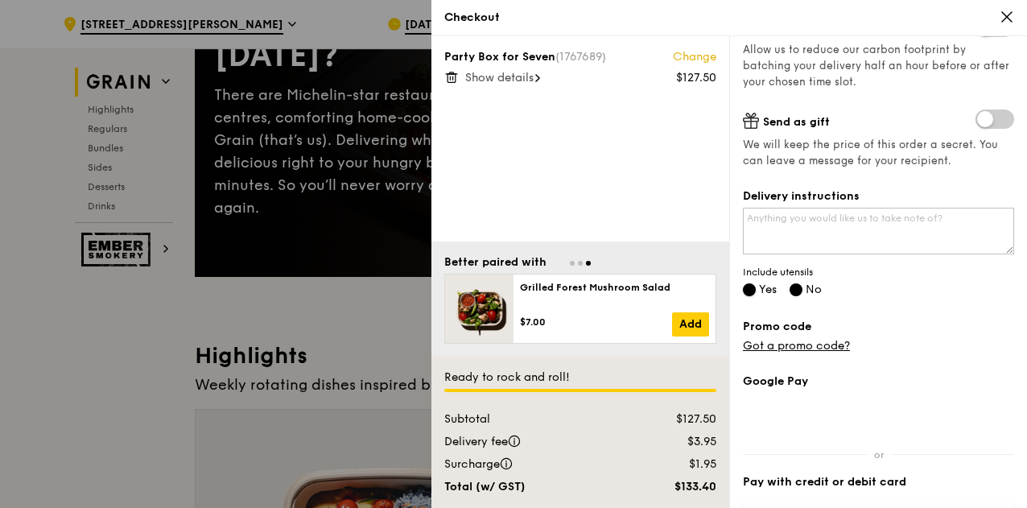
radio input "false"
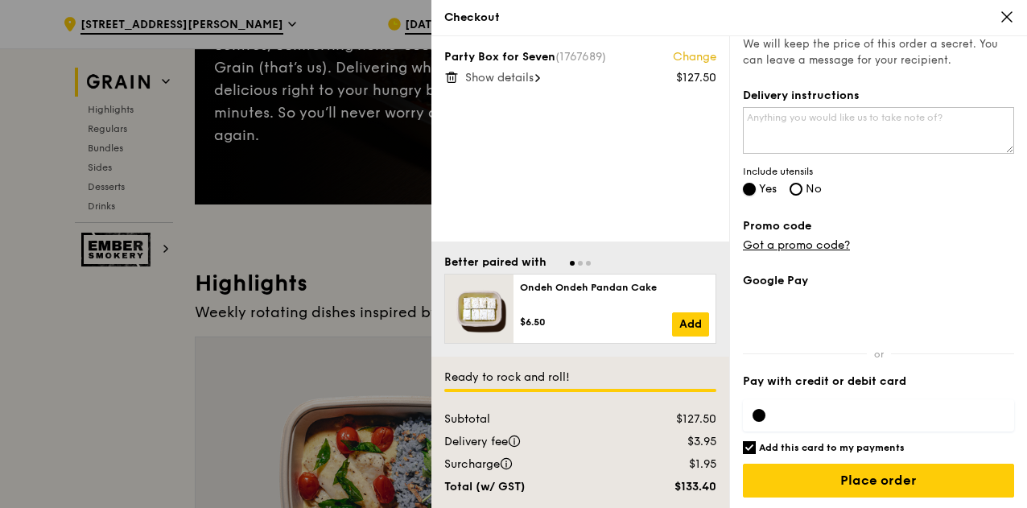
scroll to position [285, 0]
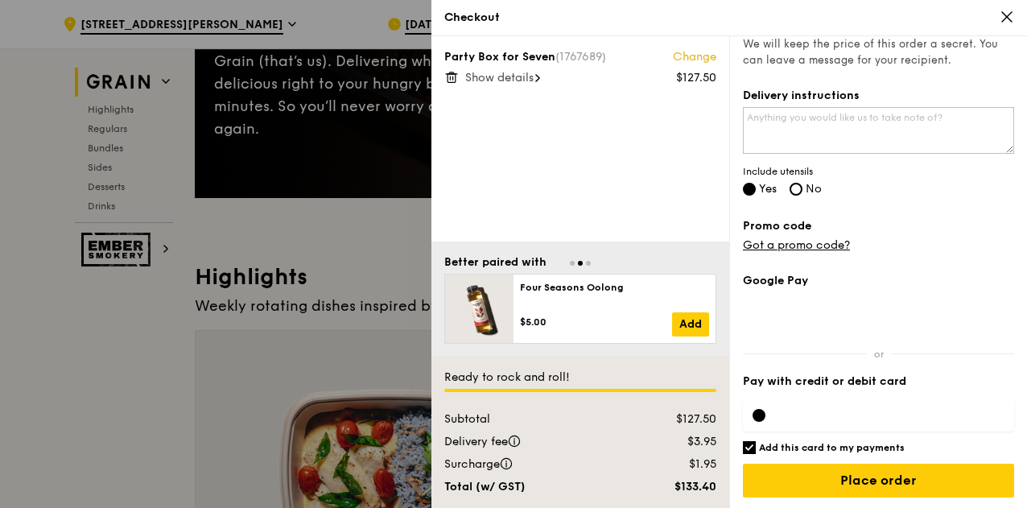
click at [819, 437] on div at bounding box center [878, 416] width 271 height 52
click at [818, 444] on h6 "Add this card to my payments" at bounding box center [832, 447] width 146 height 13
click at [756, 444] on input "Add this card to my payments" at bounding box center [749, 447] width 13 height 13
checkbox input "false"
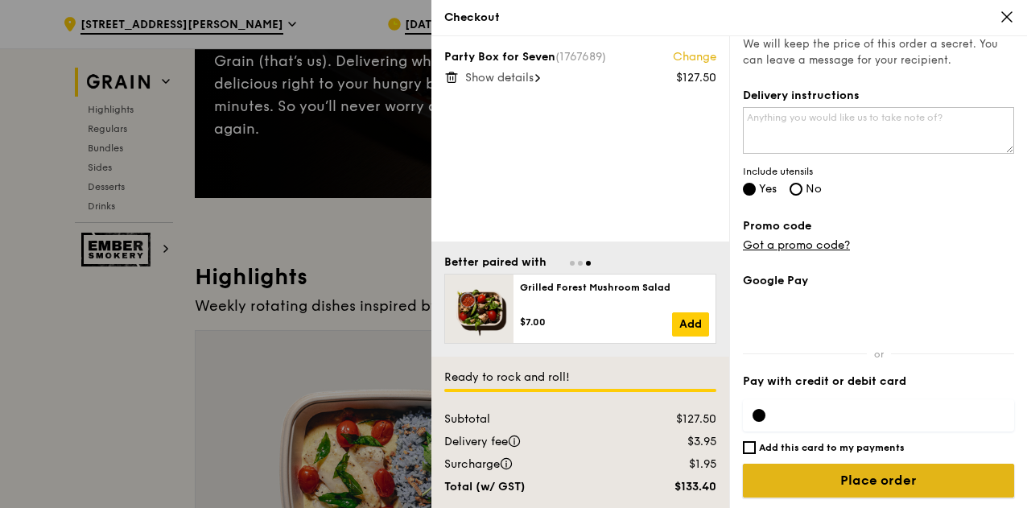
click at [873, 487] on input "Place order" at bounding box center [878, 481] width 271 height 34
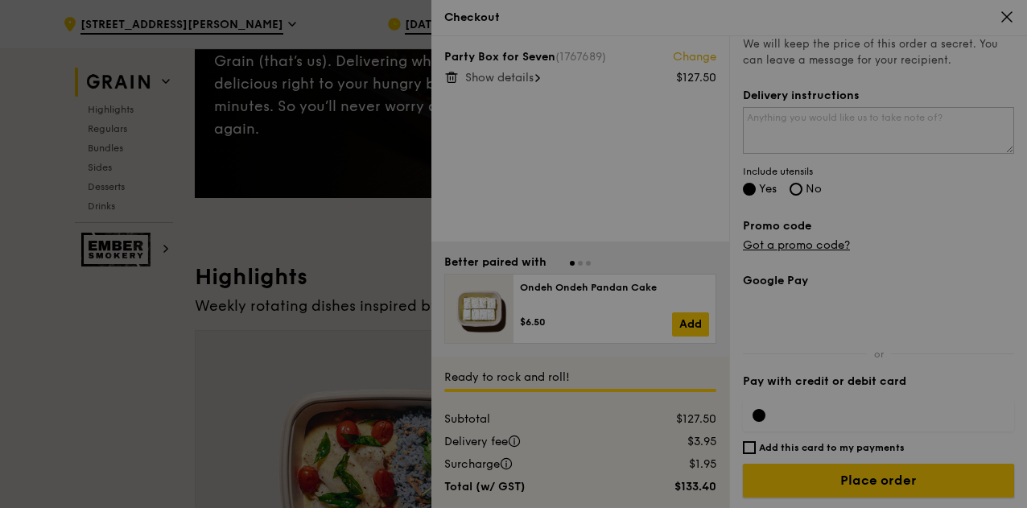
scroll to position [0, 0]
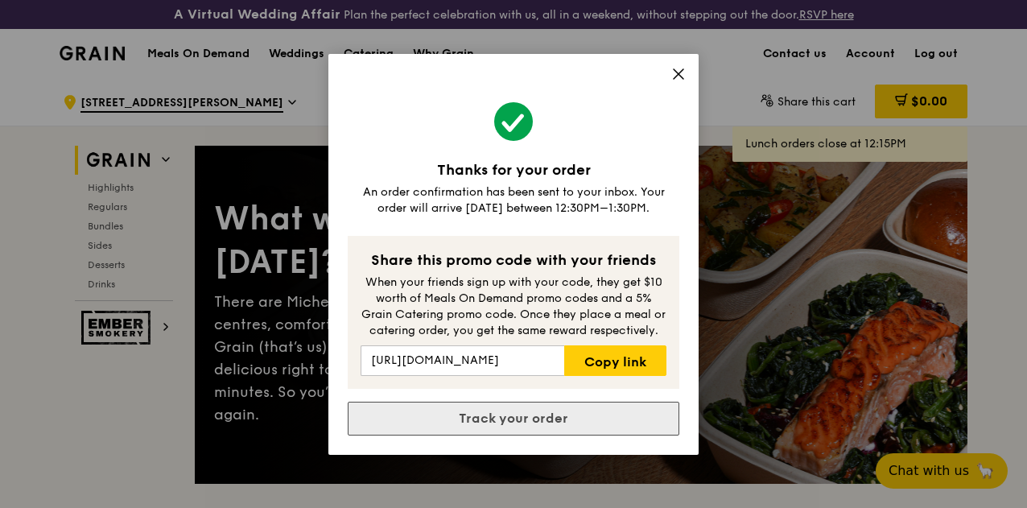
click at [520, 415] on link "Track your order" at bounding box center [514, 419] width 332 height 34
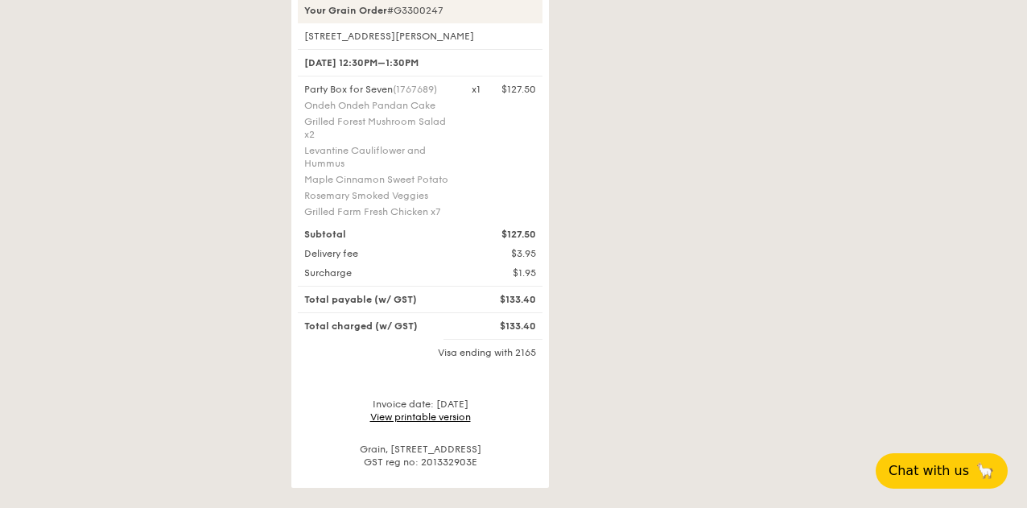
scroll to position [648, 0]
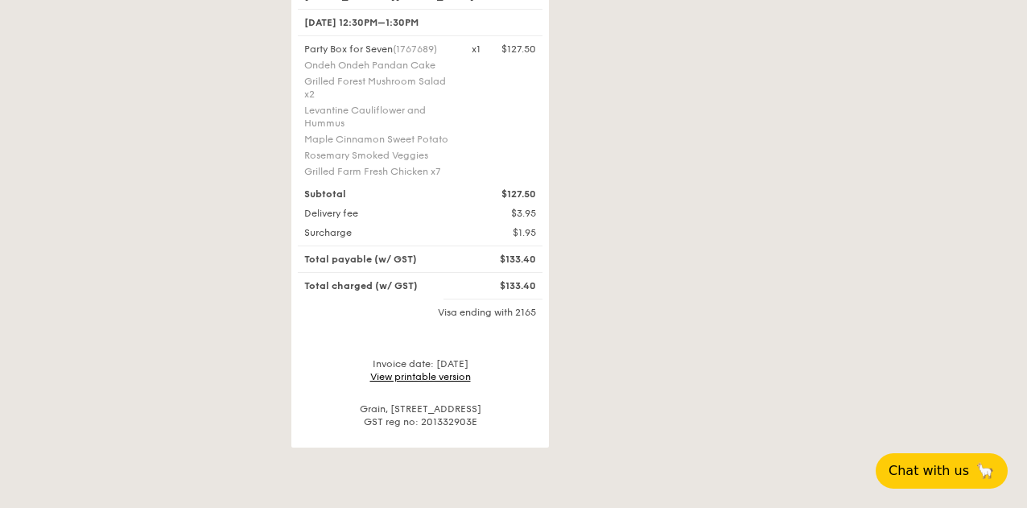
drag, startPoint x: 762, startPoint y: 274, endPoint x: 563, endPoint y: 233, distance: 203.8
click at [563, 233] on div "Your order has been assigned to be delivered between 12:30PM–1:30PM Order confi…" at bounding box center [629, 4] width 695 height 885
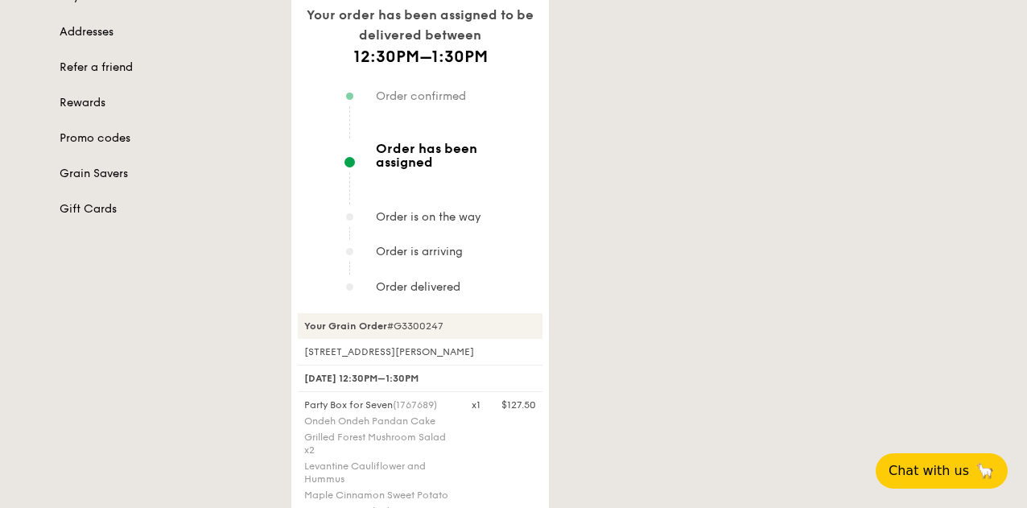
scroll to position [283, 0]
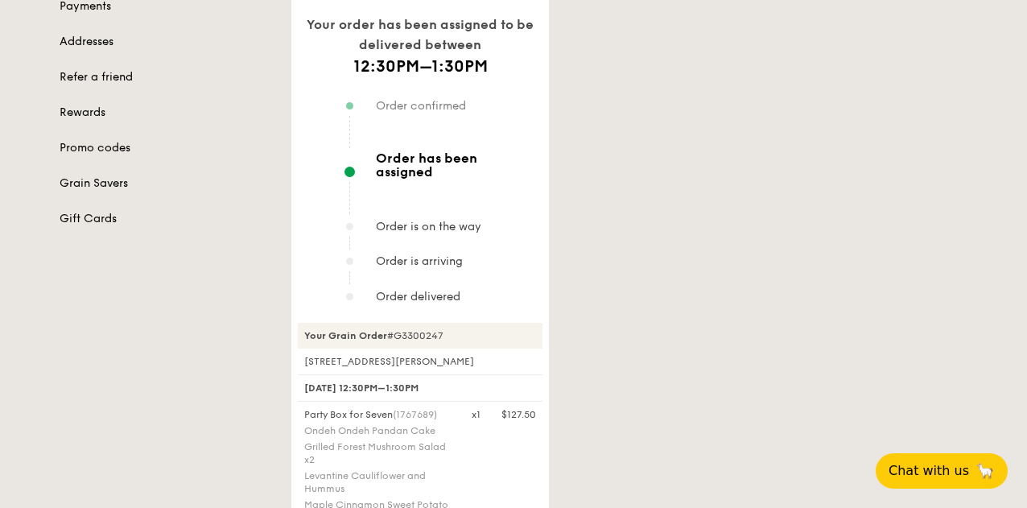
click at [595, 314] on div "Your order has been assigned to be delivered between 12:30PM–1:30PM Order confi…" at bounding box center [629, 370] width 695 height 885
click at [715, 258] on div "Your order has been assigned to be delivered between 12:30PM–1:30PM Order confi…" at bounding box center [629, 370] width 695 height 885
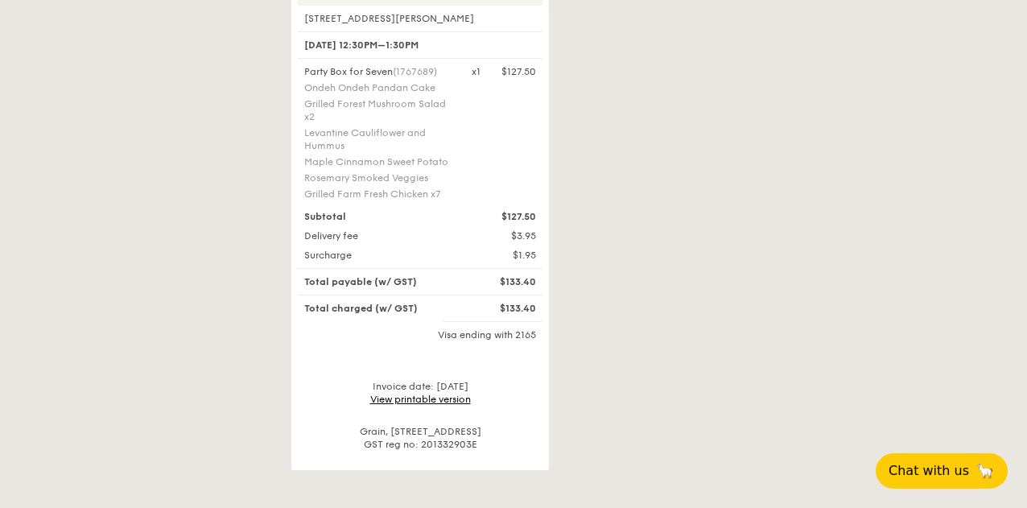
scroll to position [632, 0]
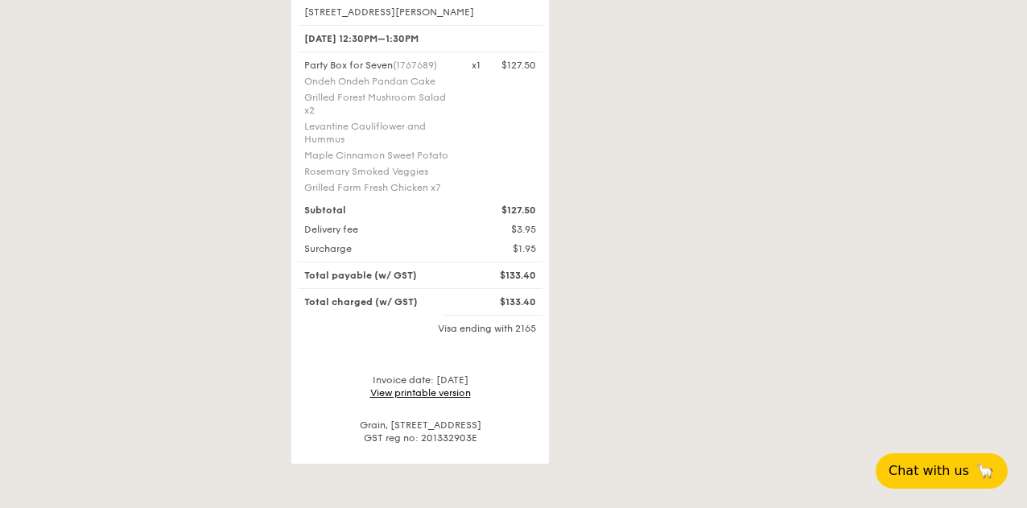
click at [805, 287] on div "Your order has been assigned to be delivered between 12:30PM–1:30PM Order confi…" at bounding box center [629, 20] width 695 height 885
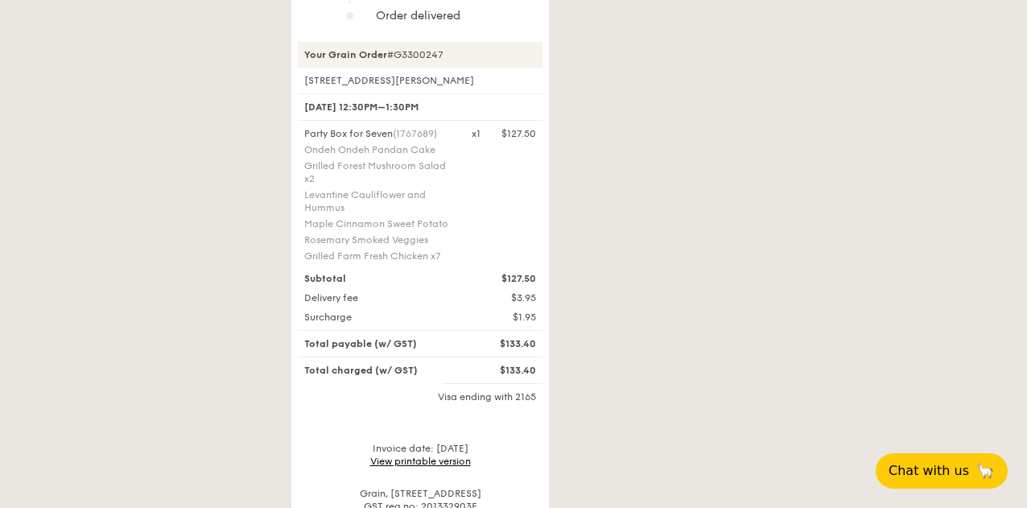
scroll to position [564, 0]
click at [406, 455] on link "View printable version" at bounding box center [420, 460] width 101 height 11
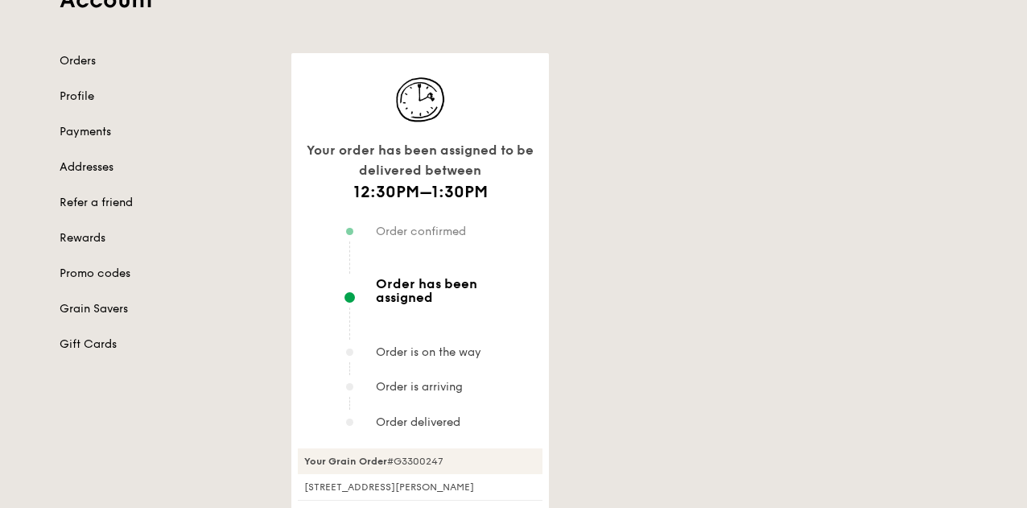
scroll to position [158, 0]
click at [787, 283] on div "Your order has been assigned to be delivered between 12:30PM–1:30PM Order confi…" at bounding box center [629, 494] width 695 height 885
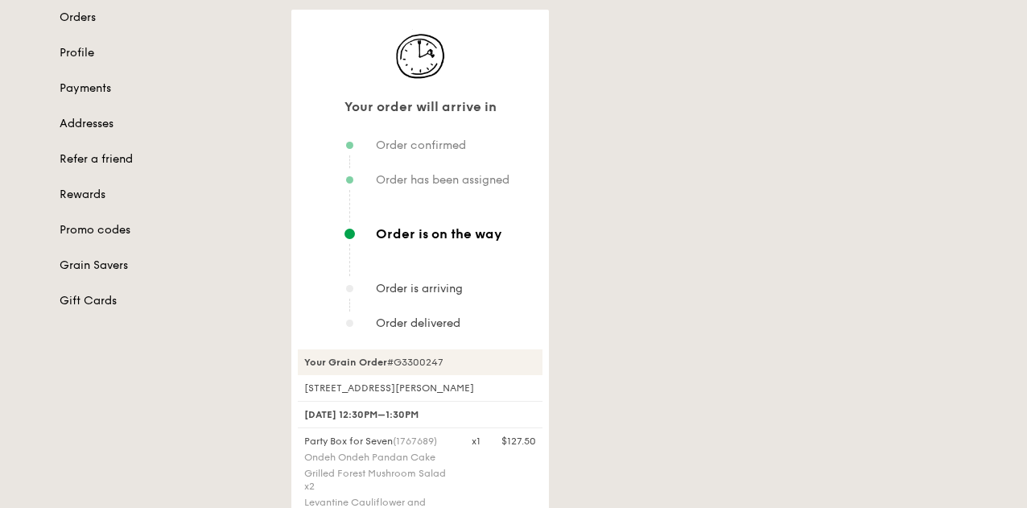
scroll to position [202, 0]
click at [774, 200] on div "Your order will arrive in Order confirmed Order has been assigned Order is on t…" at bounding box center [629, 423] width 695 height 830
click at [709, 247] on div "Your order will arrive in Order confirmed Order has been assigned Order is on t…" at bounding box center [629, 423] width 695 height 830
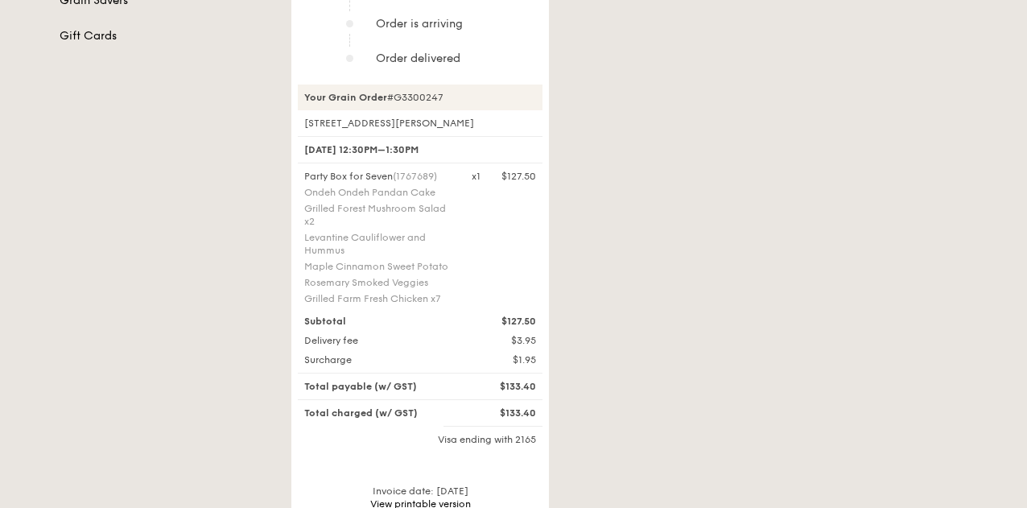
scroll to position [526, 0]
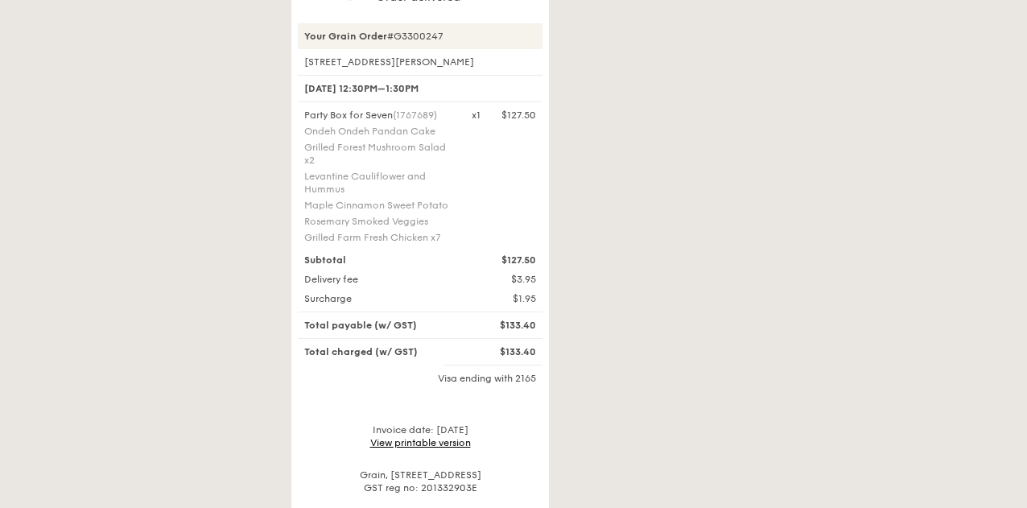
drag, startPoint x: 633, startPoint y: 234, endPoint x: 414, endPoint y: 170, distance: 228.2
click at [414, 167] on div "Grilled Forest Mushroom Salad x2" at bounding box center [378, 154] width 148 height 26
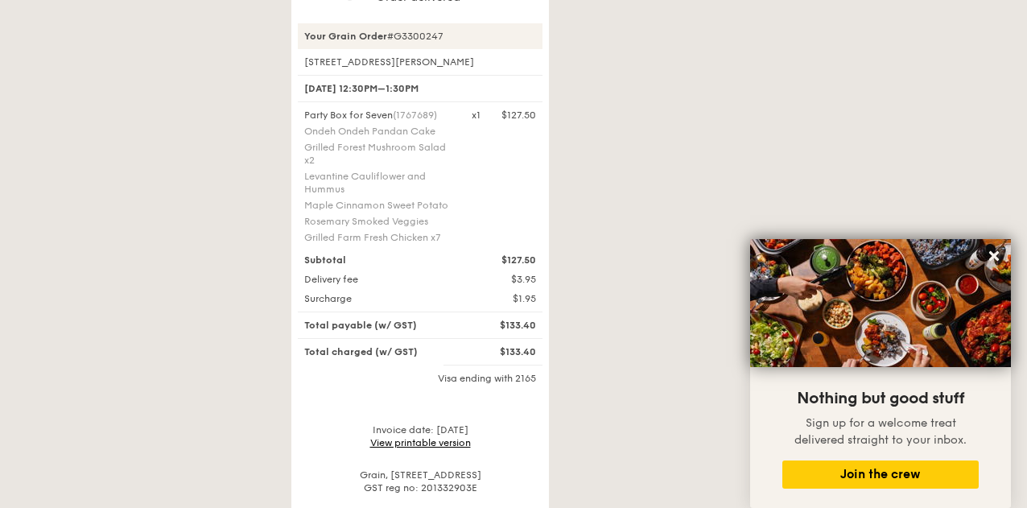
click at [792, 73] on div "Your order will arrive in Order confirmed Order has been assigned Order is on t…" at bounding box center [629, 99] width 695 height 830
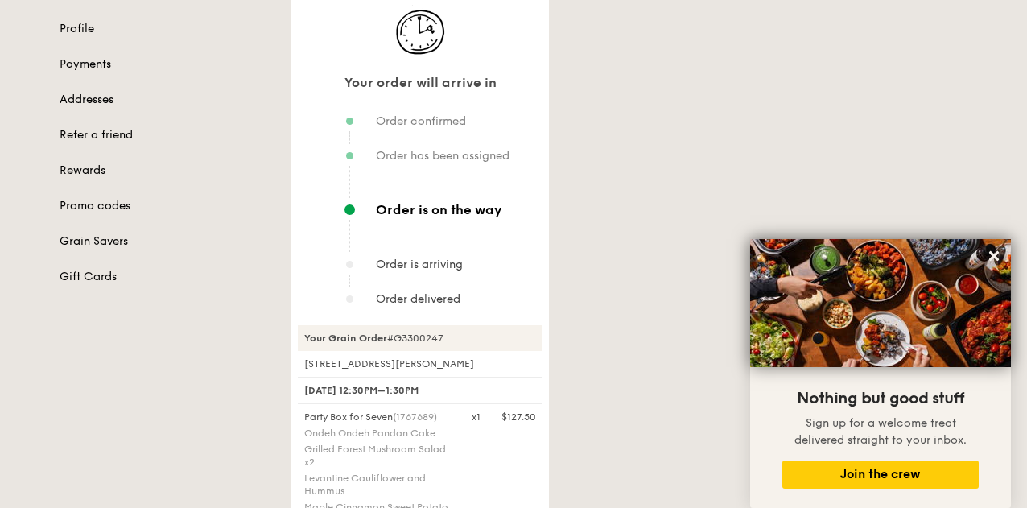
scroll to position [219, 0]
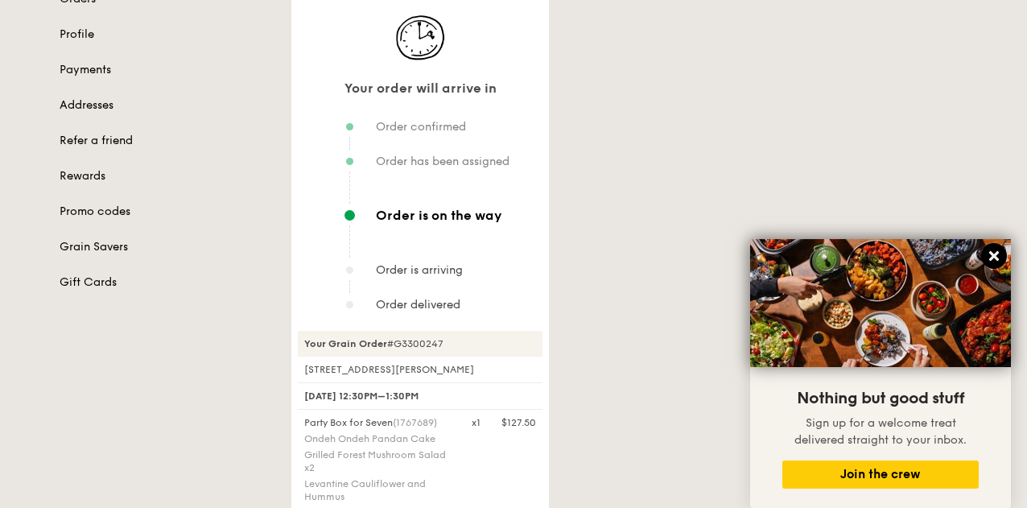
click at [995, 255] on icon at bounding box center [994, 256] width 10 height 10
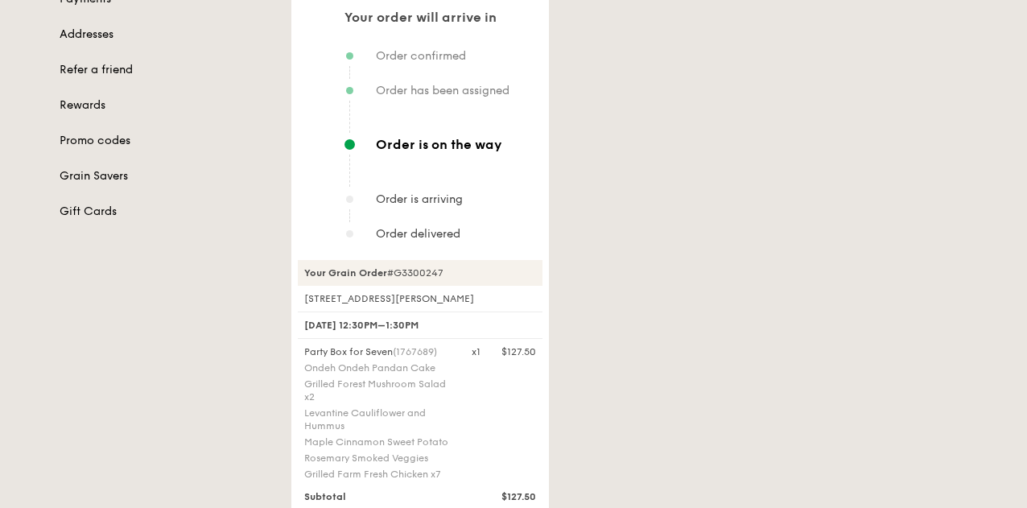
scroll to position [289, 0]
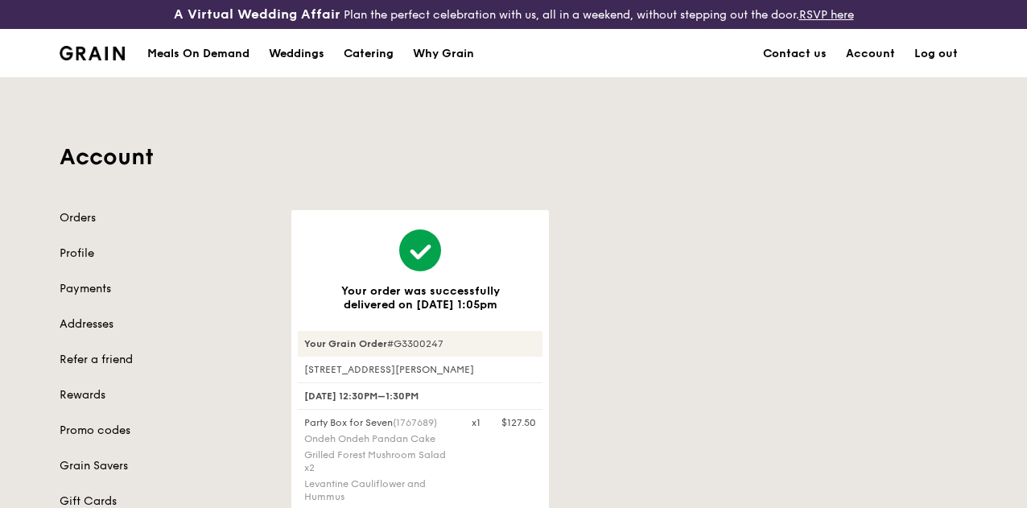
click at [978, 105] on div "Account Orders Profile Payments Addresses Refer a friend Rewards Promo codes Gr…" at bounding box center [513, 449] width 1027 height 744
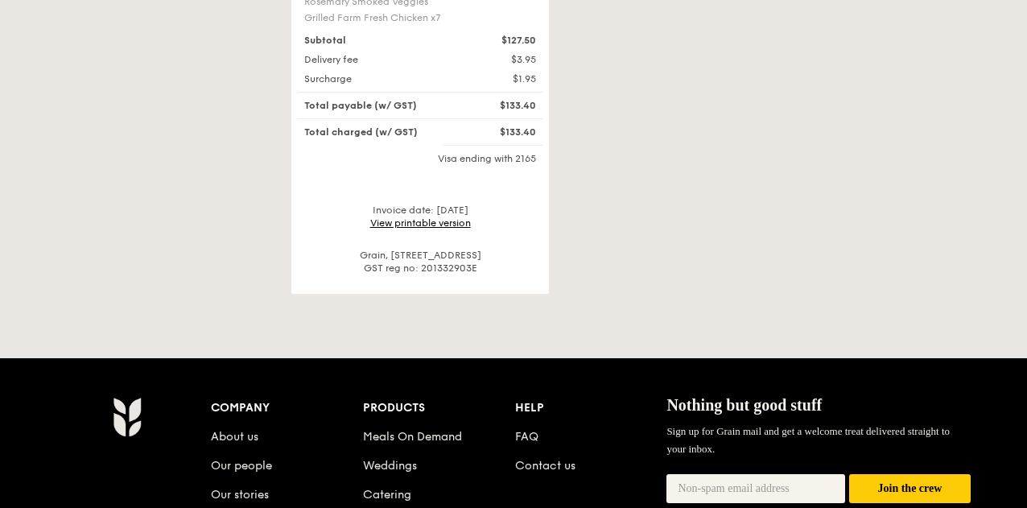
scroll to position [526, 0]
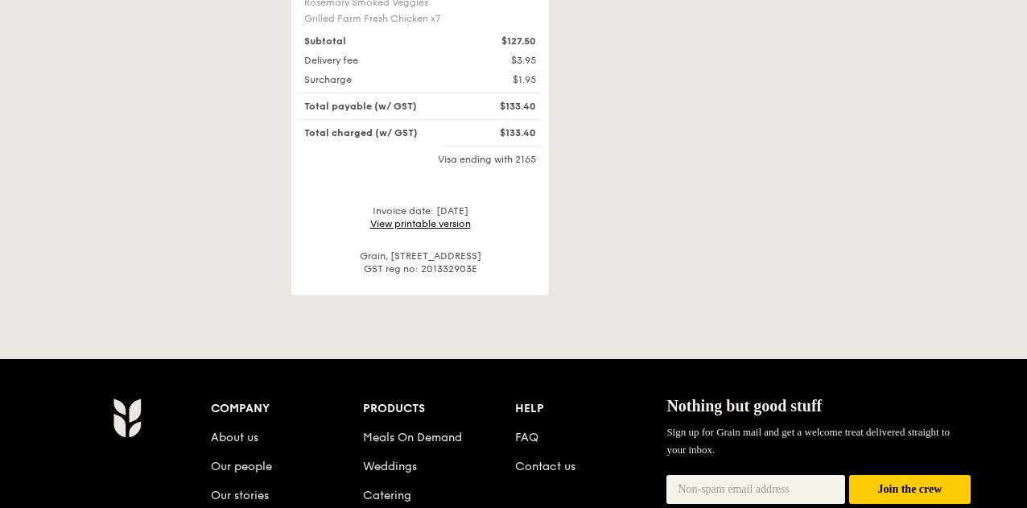
click at [422, 242] on div "Your Grain Order #G3300247 [STREET_ADDRESS][PERSON_NAME] [DATE] 12:30PM–1:30PM …" at bounding box center [420, 39] width 245 height 471
click at [419, 229] on link "View printable version" at bounding box center [420, 223] width 101 height 11
